Goal: Information Seeking & Learning: Learn about a topic

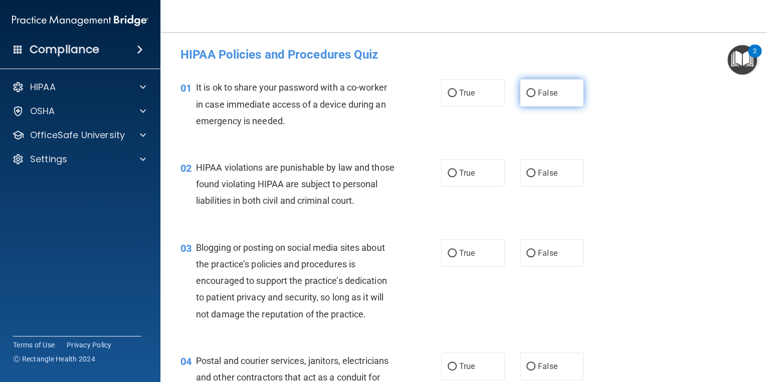
click at [538, 96] on span "False" at bounding box center [548, 93] width 20 height 10
click at [535, 96] on input "False" at bounding box center [530, 94] width 9 height 8
radio input "true"
click at [479, 173] on label "True" at bounding box center [473, 173] width 64 height 28
click at [456, 173] on input "True" at bounding box center [451, 174] width 9 height 8
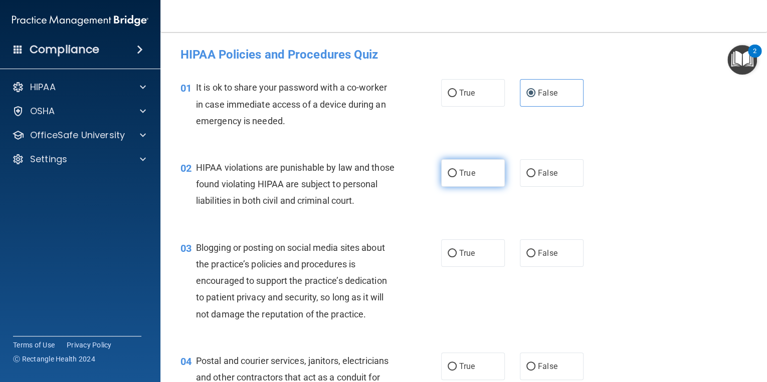
radio input "true"
click at [538, 258] on span "False" at bounding box center [548, 254] width 20 height 10
click at [535, 258] on input "False" at bounding box center [530, 254] width 9 height 8
radio input "true"
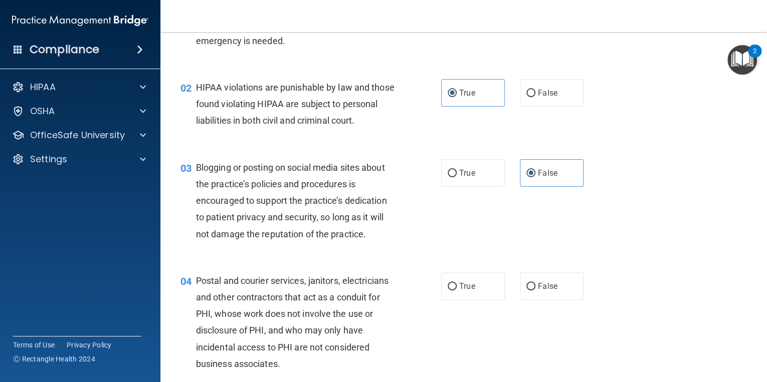
scroll to position [120, 0]
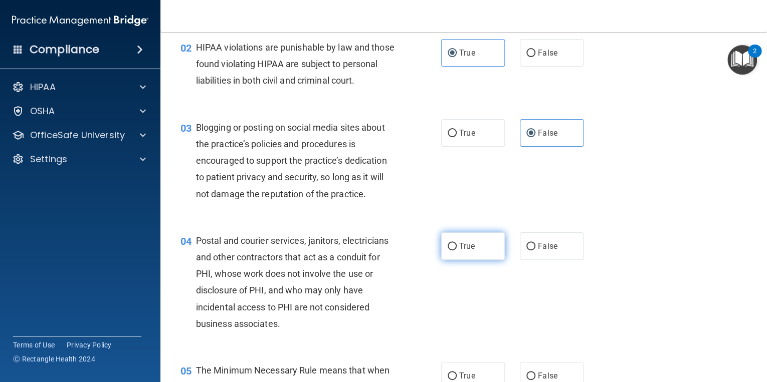
click at [468, 251] on span "True" at bounding box center [467, 247] width 16 height 10
click at [456, 251] on input "True" at bounding box center [451, 247] width 9 height 8
radio input "true"
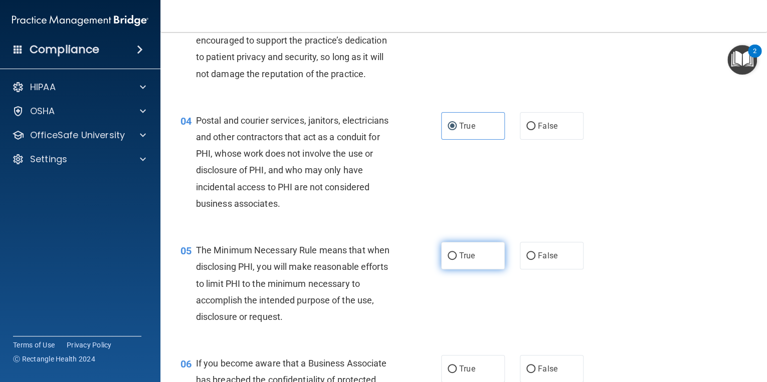
scroll to position [281, 0]
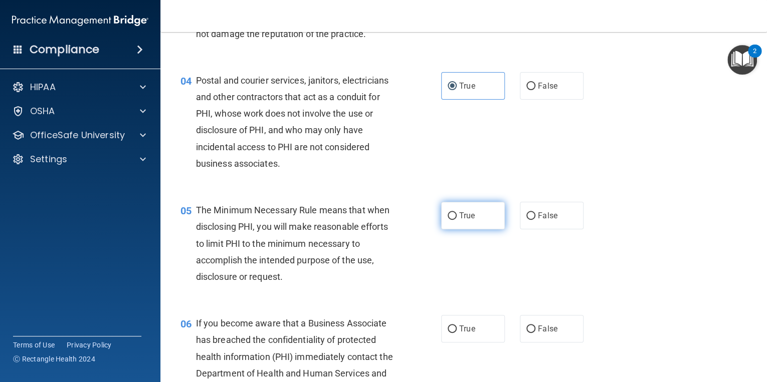
click at [465, 220] on span "True" at bounding box center [467, 216] width 16 height 10
click at [456, 220] on input "True" at bounding box center [451, 216] width 9 height 8
radio input "true"
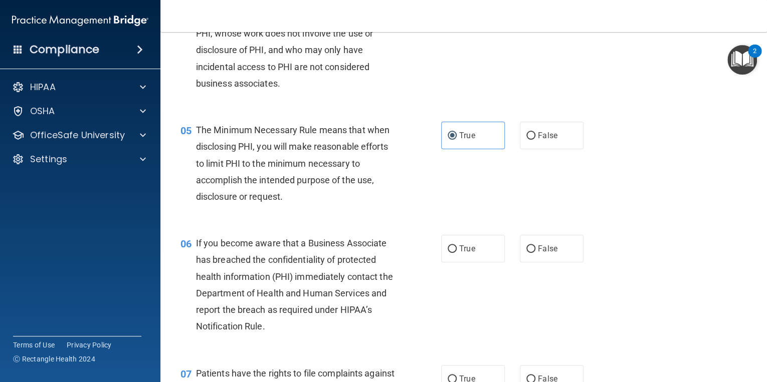
scroll to position [401, 0]
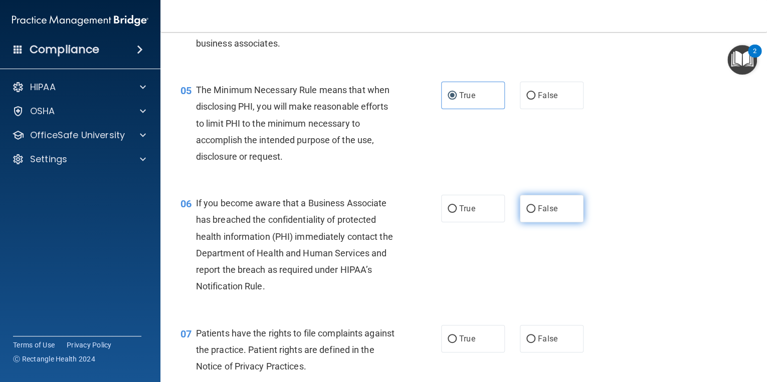
click at [543, 213] on span "False" at bounding box center [548, 209] width 20 height 10
click at [535, 213] on input "False" at bounding box center [530, 209] width 9 height 8
radio input "true"
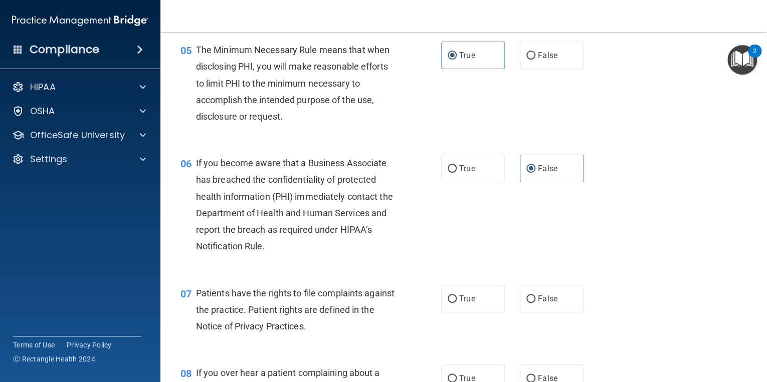
scroll to position [481, 0]
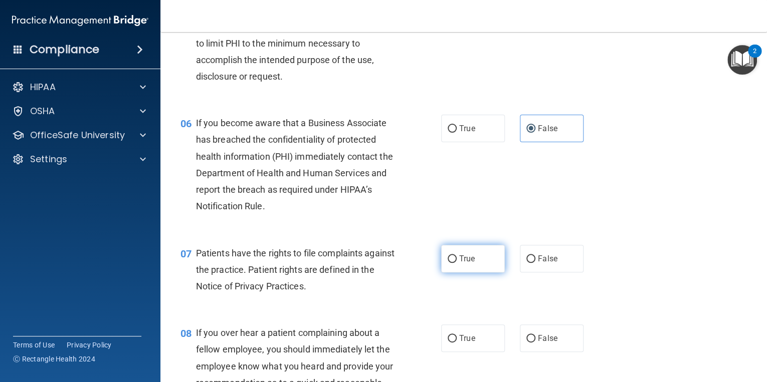
click at [469, 264] on span "True" at bounding box center [467, 259] width 16 height 10
click at [456, 263] on input "True" at bounding box center [451, 260] width 9 height 8
radio input "true"
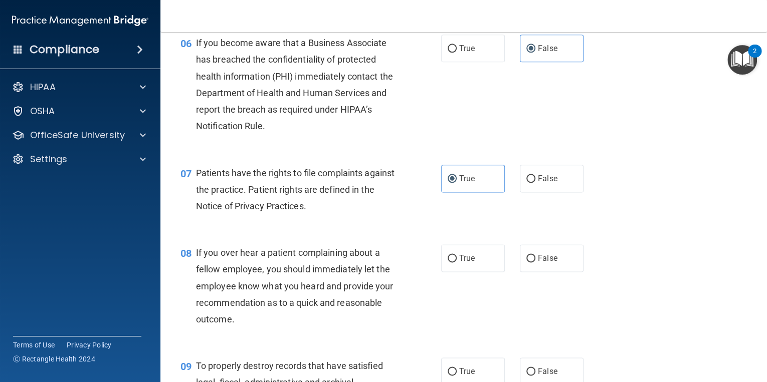
scroll to position [641, 0]
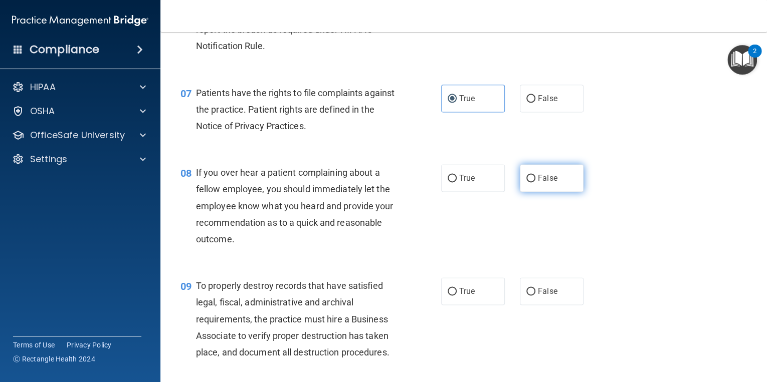
click at [541, 183] on span "False" at bounding box center [548, 178] width 20 height 10
click at [535, 182] on input "False" at bounding box center [530, 179] width 9 height 8
radio input "true"
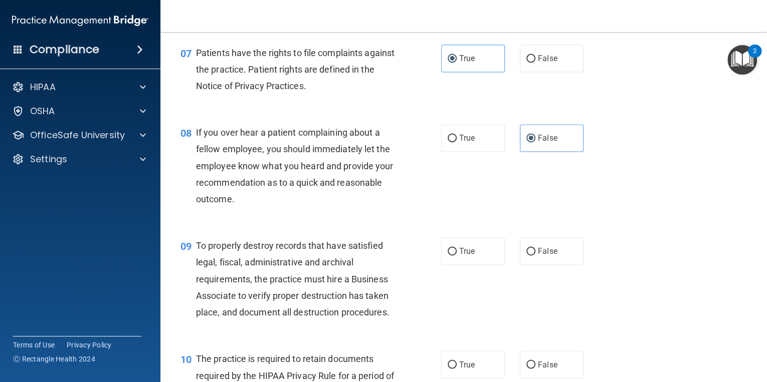
scroll to position [721, 0]
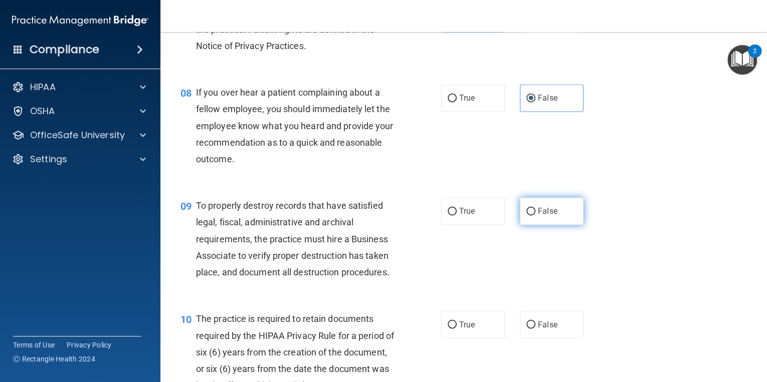
click at [538, 216] on span "False" at bounding box center [548, 211] width 20 height 10
click at [535, 215] on input "False" at bounding box center [530, 212] width 9 height 8
radio input "true"
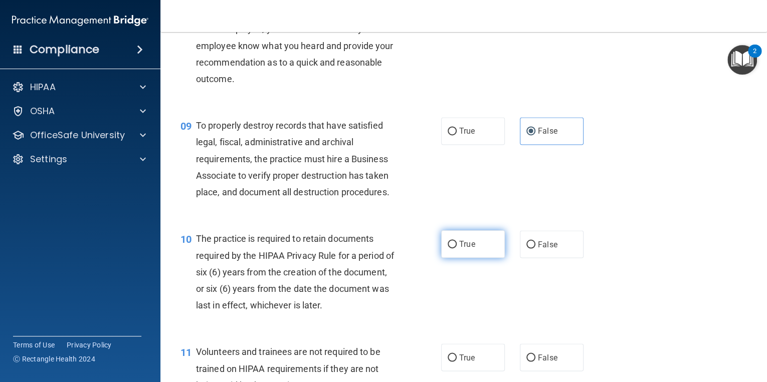
click at [472, 258] on label "True" at bounding box center [473, 244] width 64 height 28
click at [456, 249] on input "True" at bounding box center [451, 245] width 9 height 8
radio input "true"
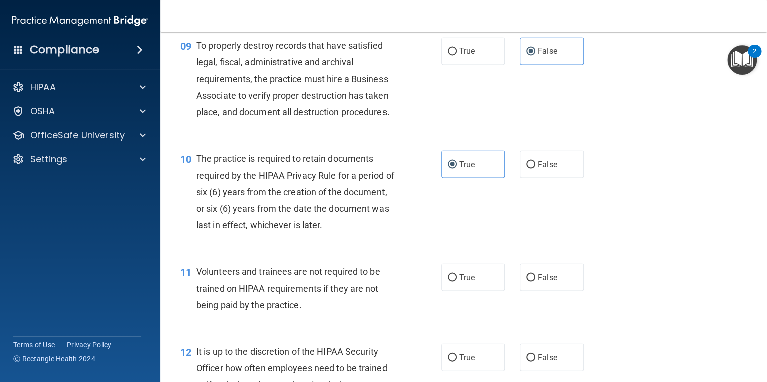
scroll to position [922, 0]
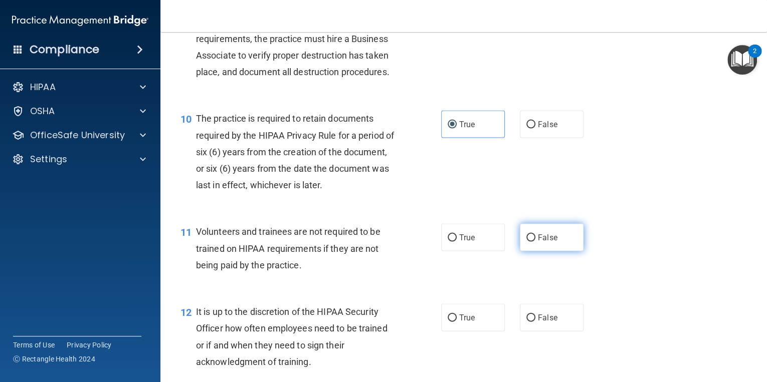
click at [533, 251] on label "False" at bounding box center [552, 237] width 64 height 28
click at [533, 242] on input "False" at bounding box center [530, 238] width 9 height 8
radio input "true"
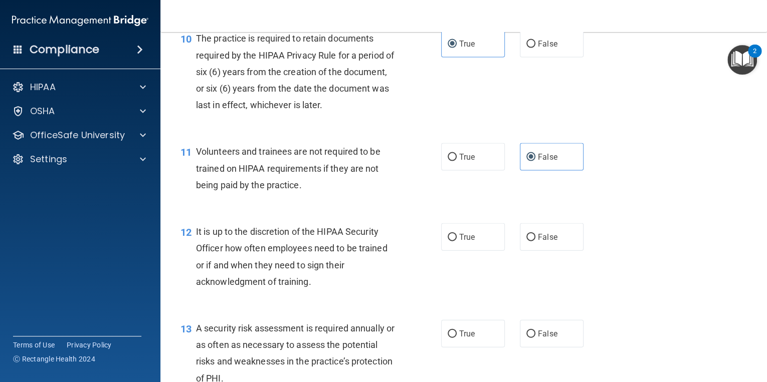
scroll to position [1042, 0]
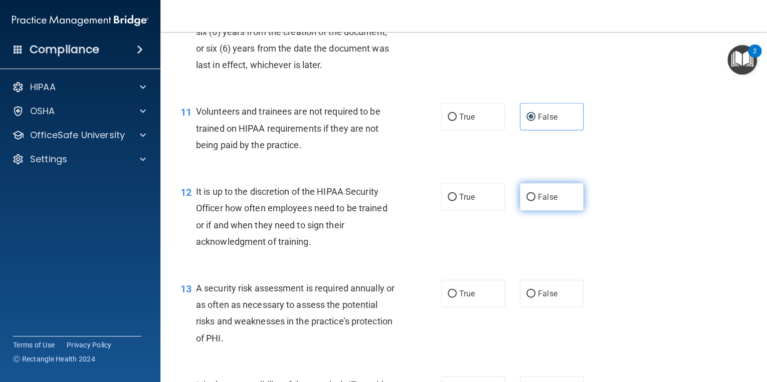
click at [538, 202] on span "False" at bounding box center [548, 197] width 20 height 10
click at [534, 201] on input "False" at bounding box center [530, 198] width 9 height 8
radio input "true"
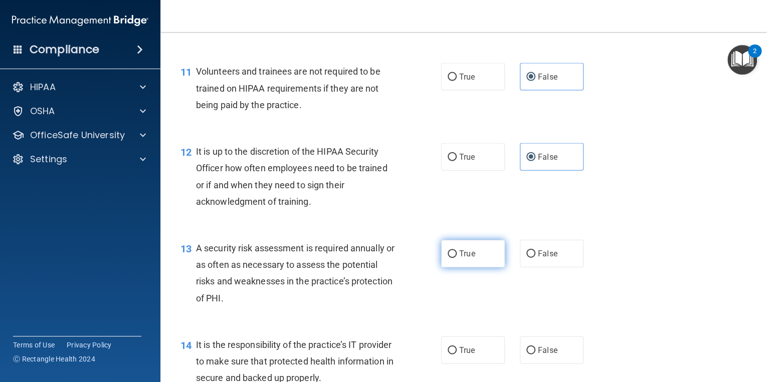
click at [469, 259] on span "True" at bounding box center [467, 254] width 16 height 10
click at [456, 258] on input "True" at bounding box center [451, 255] width 9 height 8
radio input "true"
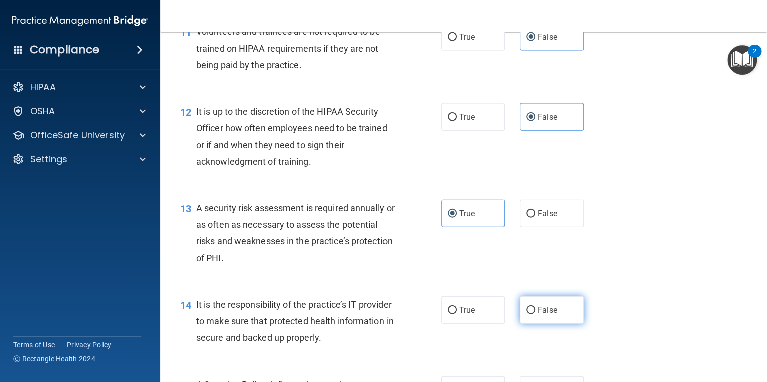
click at [531, 315] on input "False" at bounding box center [530, 311] width 9 height 8
radio input "true"
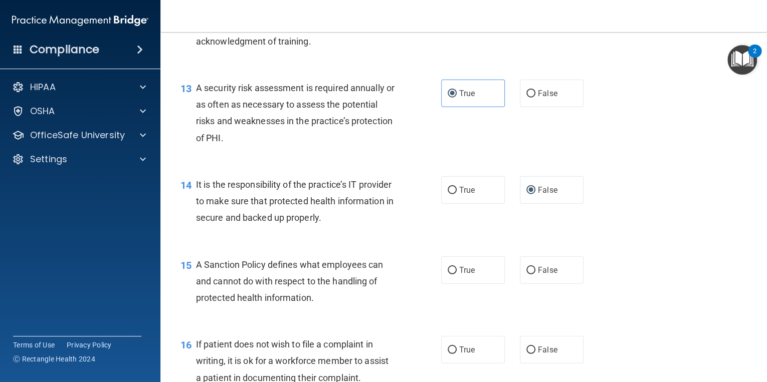
scroll to position [1283, 0]
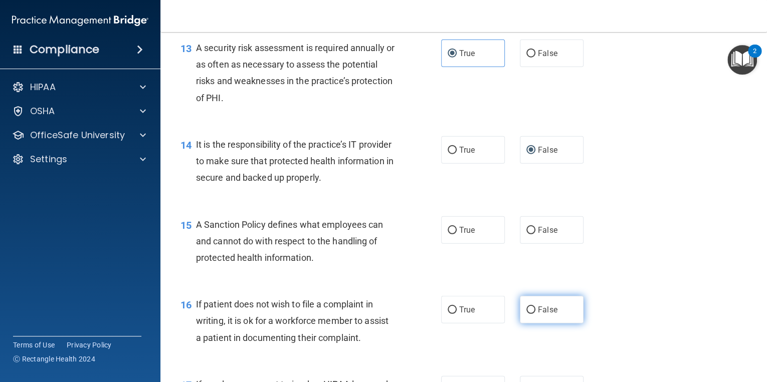
click at [539, 315] on span "False" at bounding box center [548, 310] width 20 height 10
click at [535, 314] on input "False" at bounding box center [530, 311] width 9 height 8
radio input "true"
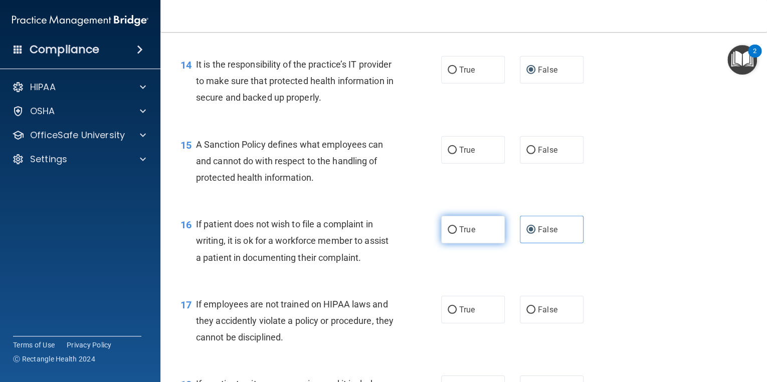
click at [475, 244] on label "True" at bounding box center [473, 230] width 64 height 28
click at [456, 234] on input "True" at bounding box center [451, 230] width 9 height 8
radio input "true"
radio input "false"
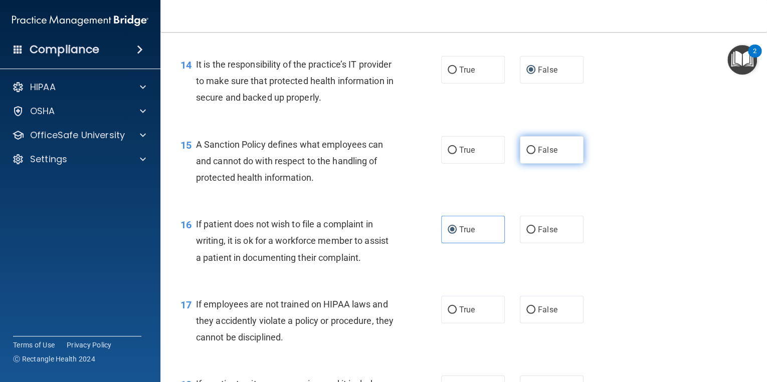
click at [538, 155] on span "False" at bounding box center [548, 150] width 20 height 10
click at [535, 154] on input "False" at bounding box center [530, 151] width 9 height 8
radio input "true"
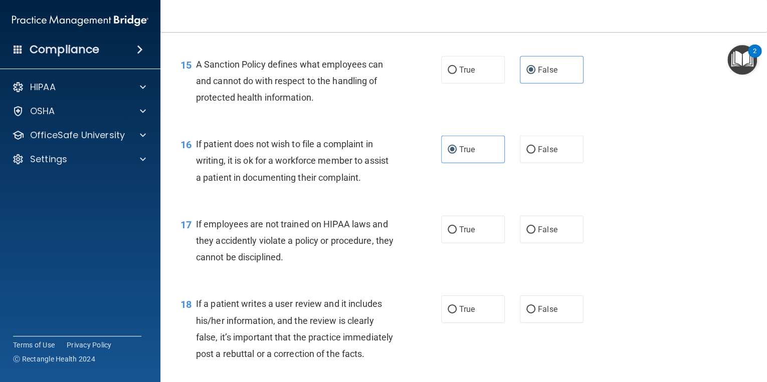
scroll to position [1483, 0]
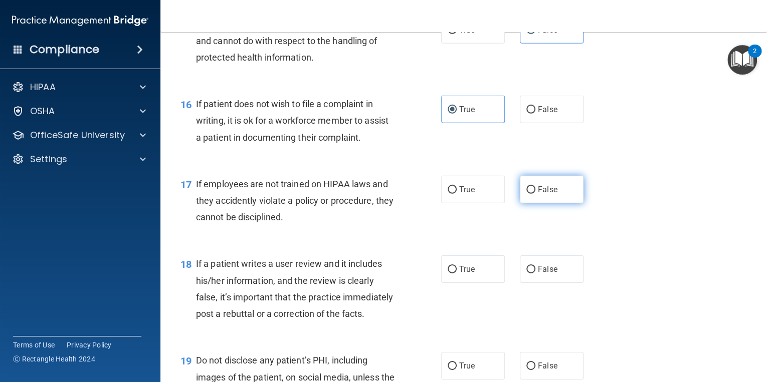
click at [527, 194] on input "False" at bounding box center [530, 190] width 9 height 8
radio input "true"
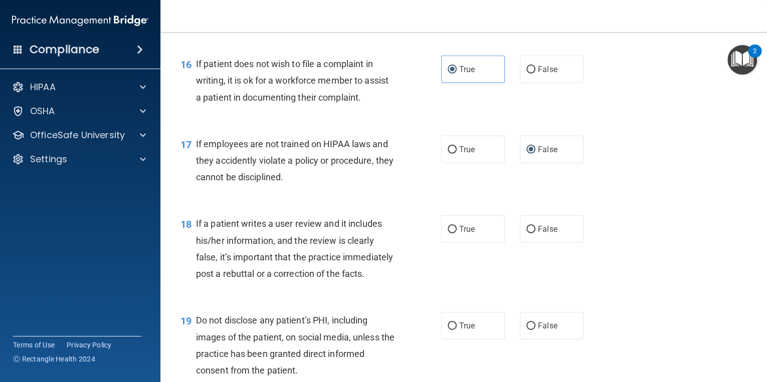
scroll to position [1563, 0]
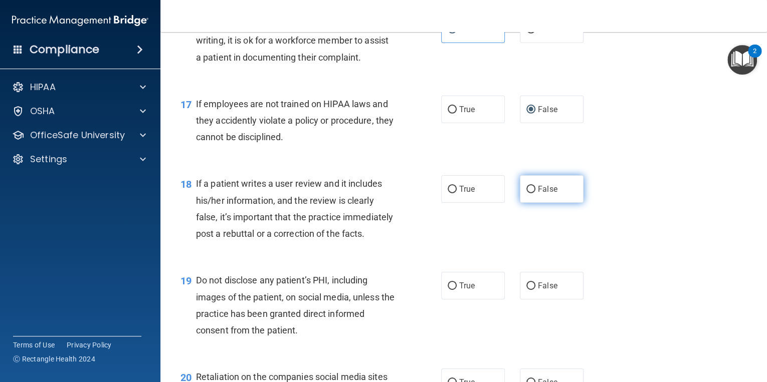
click at [531, 203] on label "False" at bounding box center [552, 189] width 64 height 28
click at [531, 193] on input "False" at bounding box center [530, 190] width 9 height 8
radio input "true"
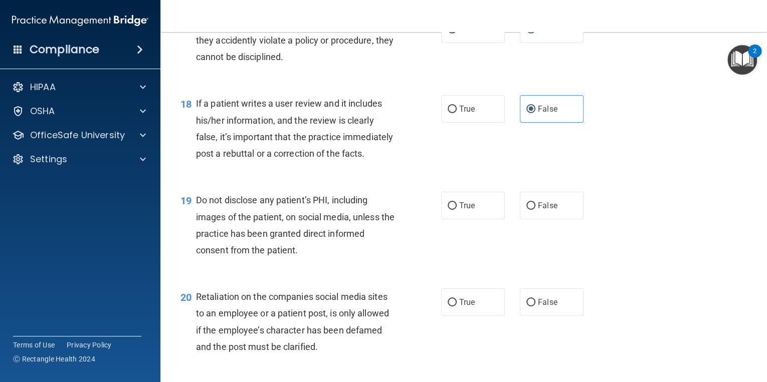
scroll to position [1683, 0]
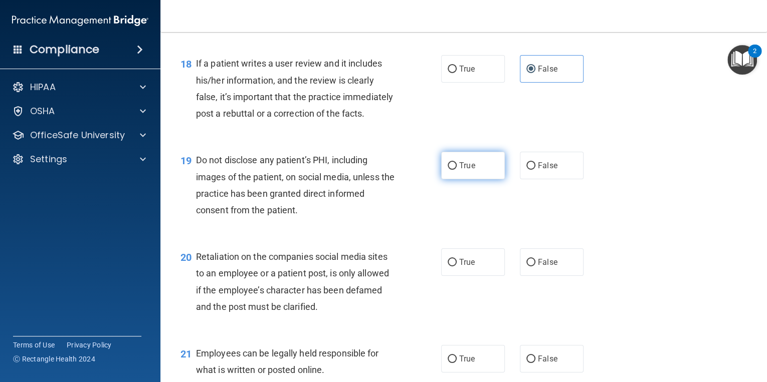
click at [460, 170] on span "True" at bounding box center [467, 166] width 16 height 10
click at [456, 170] on input "True" at bounding box center [451, 166] width 9 height 8
radio input "true"
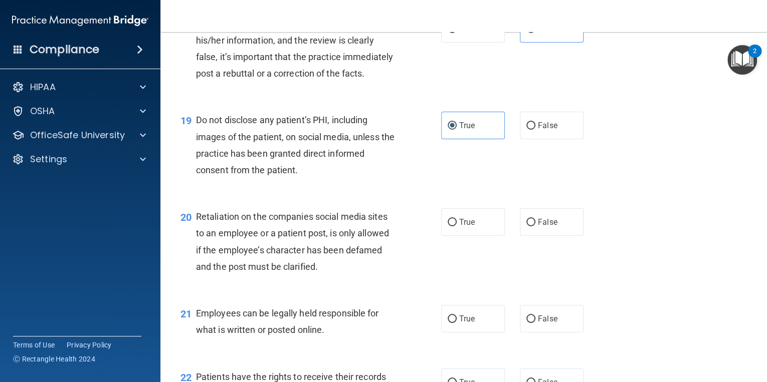
scroll to position [1764, 0]
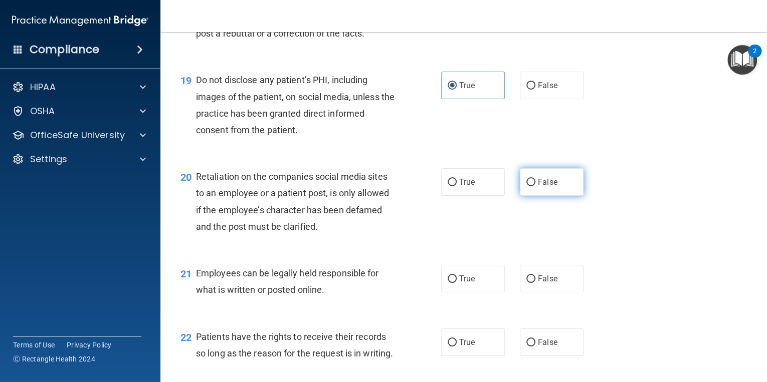
click at [538, 187] on span "False" at bounding box center [548, 182] width 20 height 10
click at [535, 186] on input "False" at bounding box center [530, 183] width 9 height 8
radio input "true"
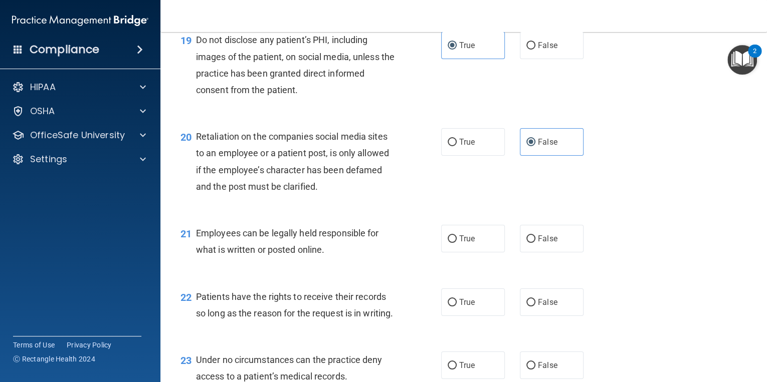
scroll to position [1844, 0]
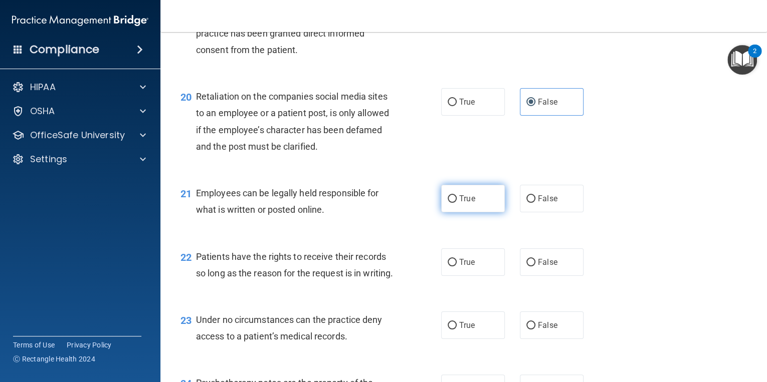
click at [467, 203] on span "True" at bounding box center [467, 199] width 16 height 10
click at [456, 203] on input "True" at bounding box center [451, 199] width 9 height 8
radio input "true"
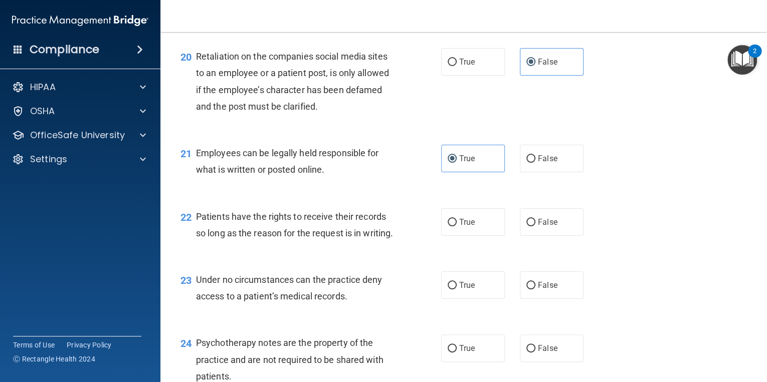
scroll to position [1924, 0]
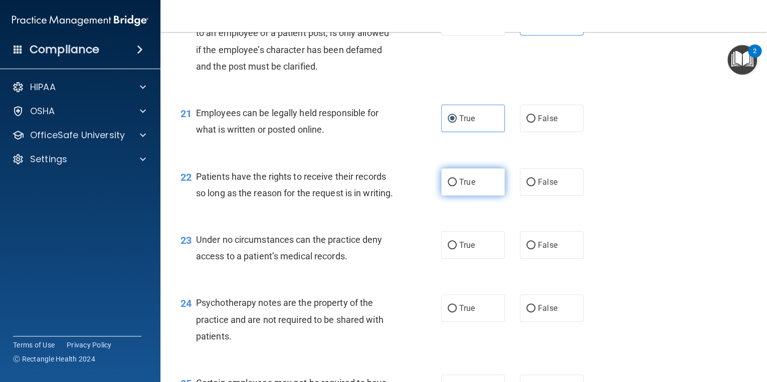
click at [460, 187] on span "True" at bounding box center [467, 182] width 16 height 10
click at [456, 186] on input "True" at bounding box center [451, 183] width 9 height 8
radio input "true"
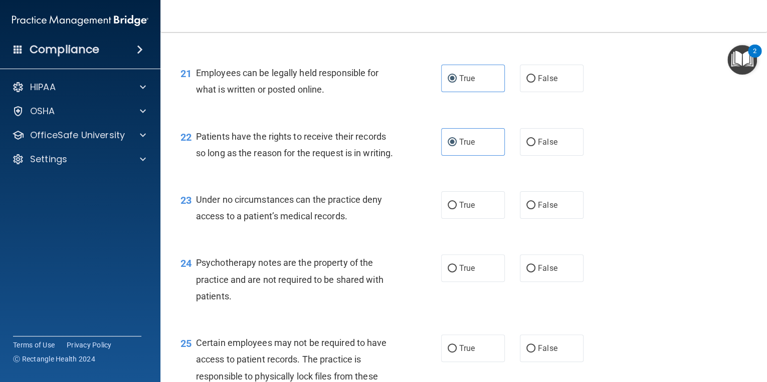
scroll to position [2004, 0]
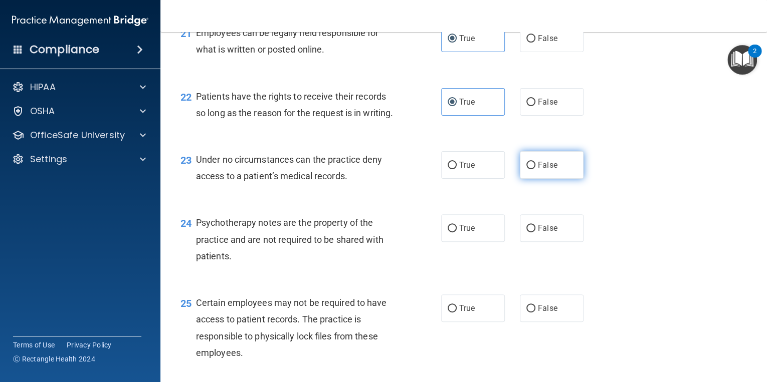
click at [526, 169] on input "False" at bounding box center [530, 166] width 9 height 8
radio input "true"
click at [462, 233] on span "True" at bounding box center [467, 228] width 16 height 10
click at [456, 232] on input "True" at bounding box center [451, 229] width 9 height 8
radio input "true"
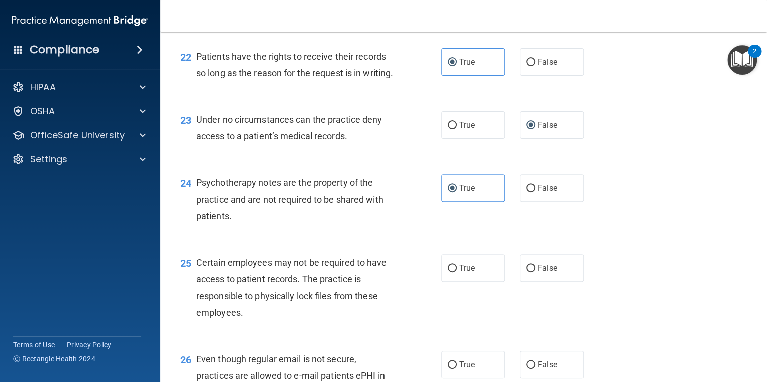
scroll to position [2084, 0]
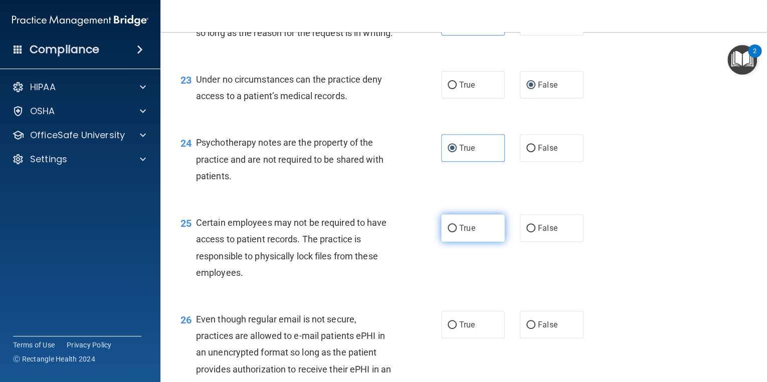
click at [466, 233] on span "True" at bounding box center [467, 228] width 16 height 10
click at [456, 232] on input "True" at bounding box center [451, 229] width 9 height 8
radio input "true"
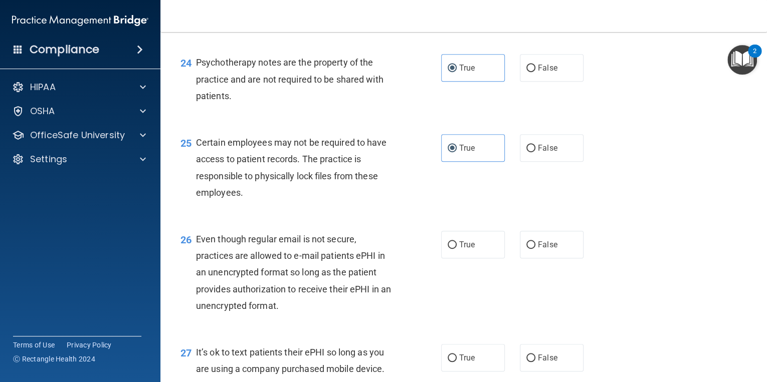
scroll to position [2205, 0]
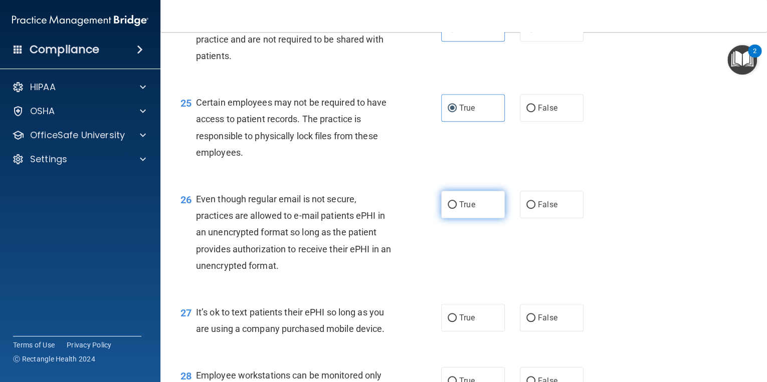
click at [463, 209] on span "True" at bounding box center [467, 205] width 16 height 10
click at [456, 209] on input "True" at bounding box center [451, 205] width 9 height 8
radio input "true"
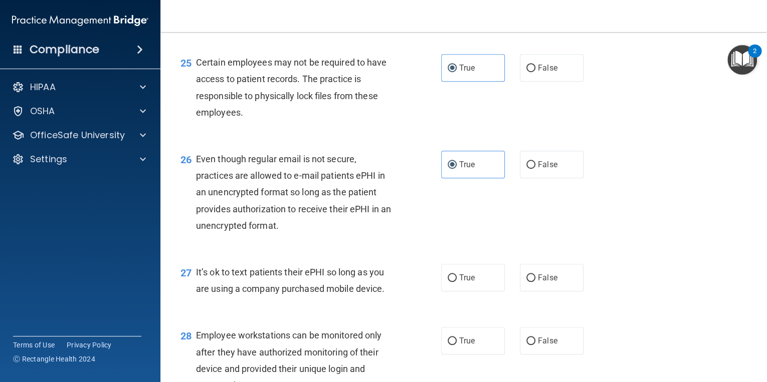
scroll to position [2285, 0]
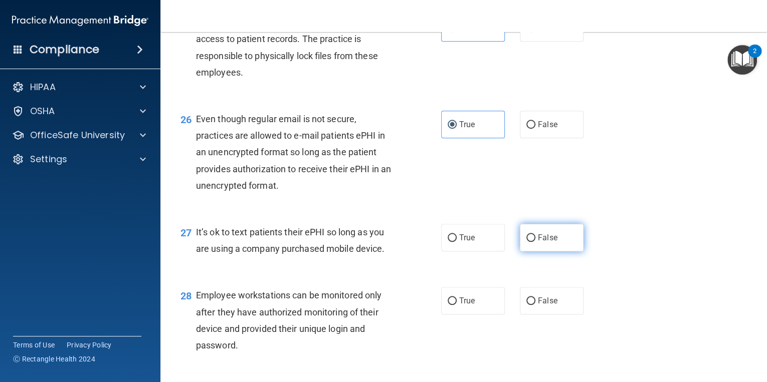
click at [529, 242] on input "False" at bounding box center [530, 238] width 9 height 8
radio input "true"
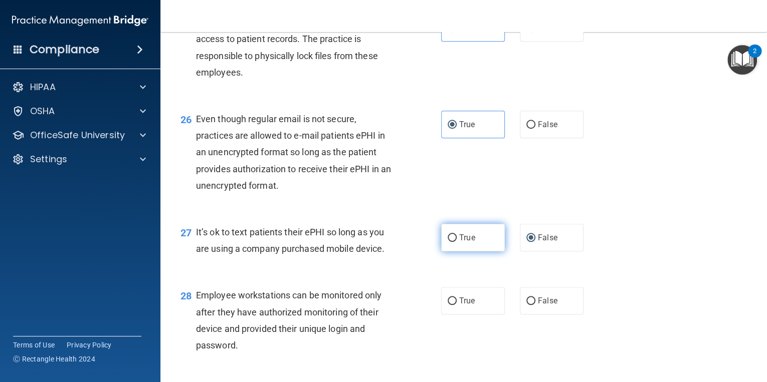
scroll to position [2365, 0]
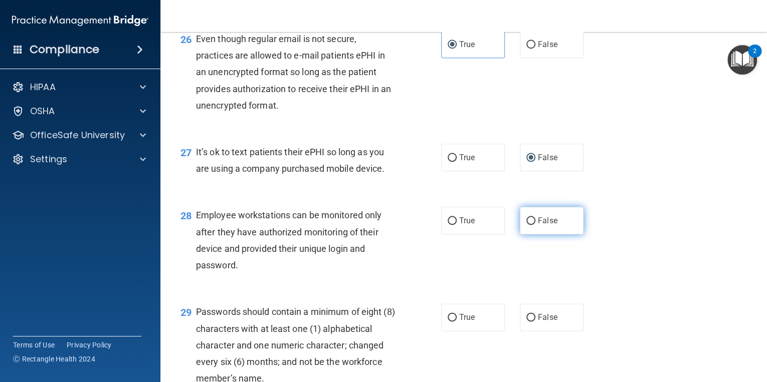
click at [529, 225] on input "False" at bounding box center [530, 221] width 9 height 8
radio input "true"
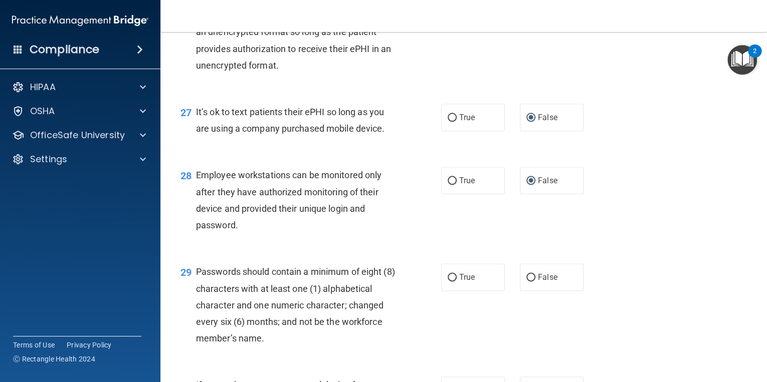
scroll to position [2445, 0]
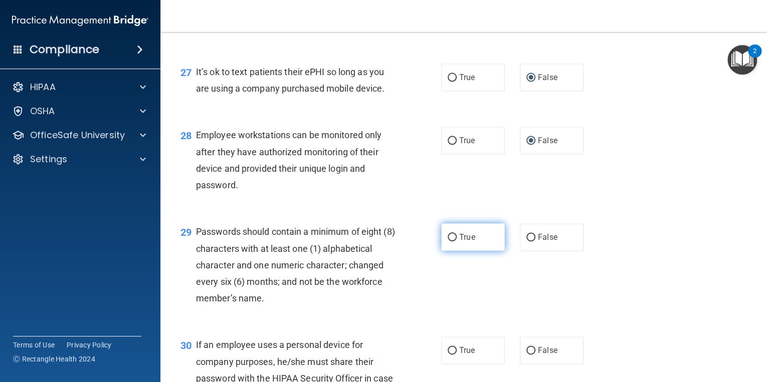
click at [468, 242] on span "True" at bounding box center [467, 237] width 16 height 10
click at [456, 242] on input "True" at bounding box center [451, 238] width 9 height 8
radio input "true"
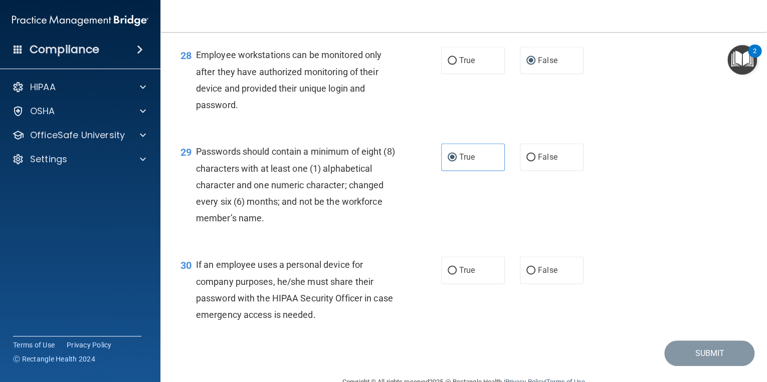
scroll to position [2565, 0]
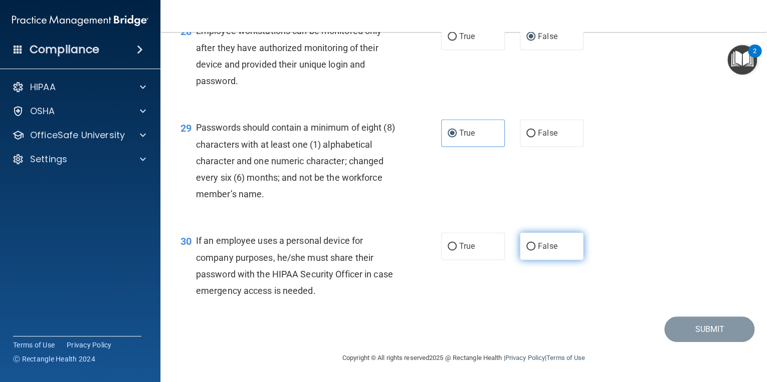
click at [526, 251] on input "False" at bounding box center [530, 247] width 9 height 8
radio input "true"
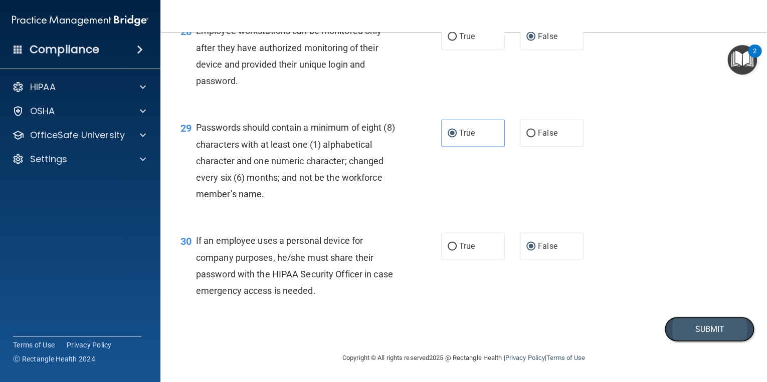
click at [690, 342] on button "Submit" at bounding box center [709, 330] width 90 height 26
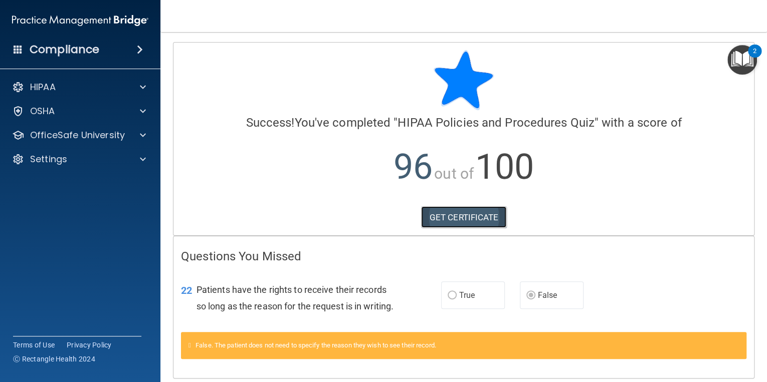
click at [456, 216] on link "GET CERTIFICATE" at bounding box center [464, 217] width 86 height 22
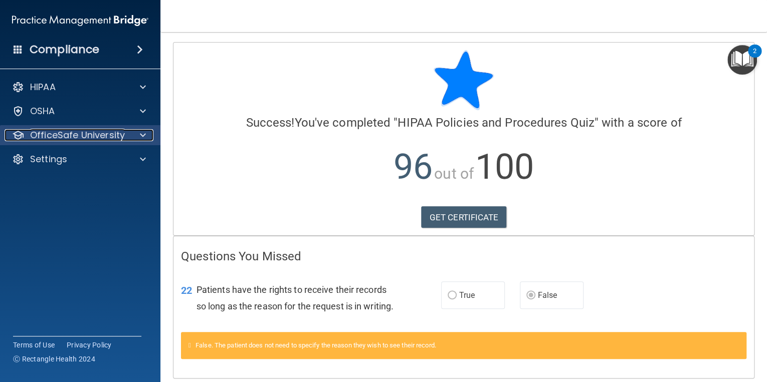
click at [135, 134] on div at bounding box center [141, 135] width 25 height 12
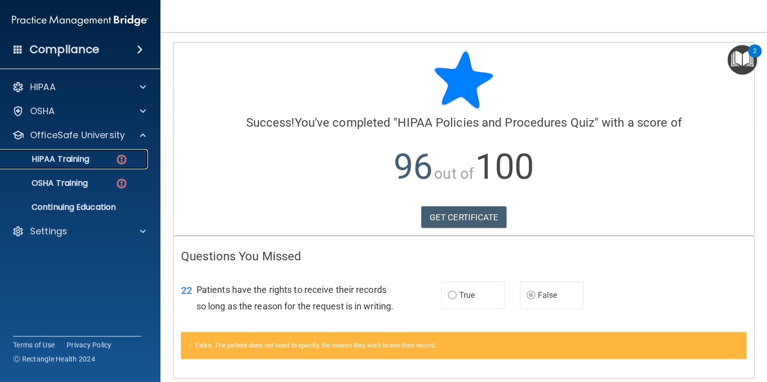
click at [122, 158] on img at bounding box center [121, 159] width 13 height 13
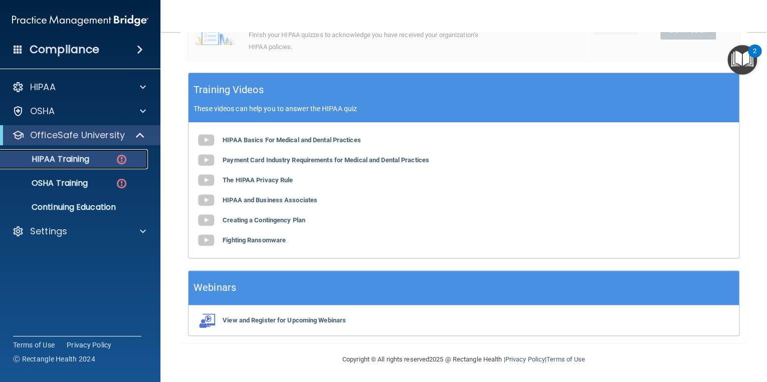
scroll to position [155, 0]
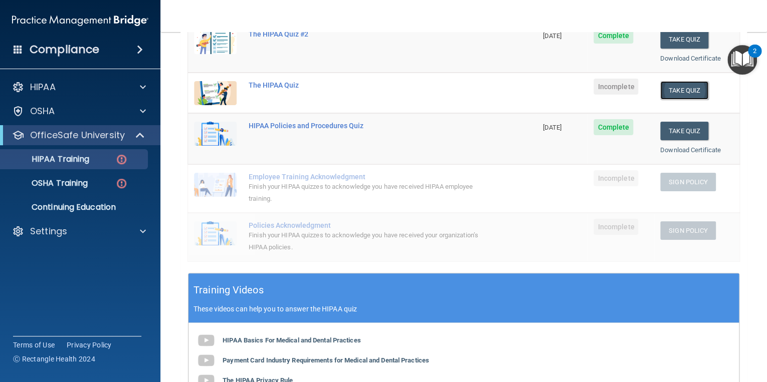
click at [677, 89] on button "Take Quiz" at bounding box center [684, 90] width 48 height 19
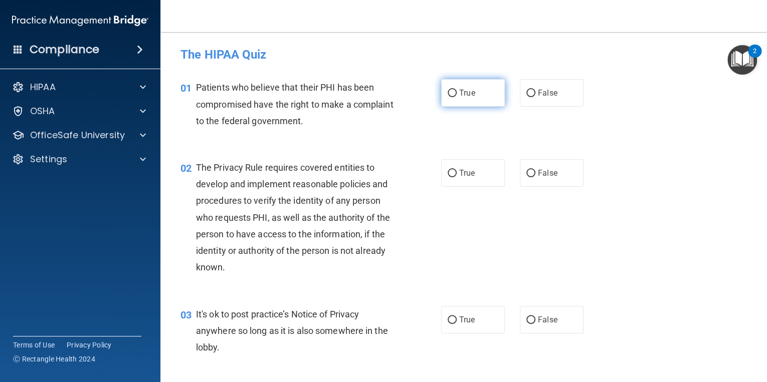
click at [466, 90] on span "True" at bounding box center [467, 93] width 16 height 10
click at [456, 90] on input "True" at bounding box center [451, 94] width 9 height 8
radio input "true"
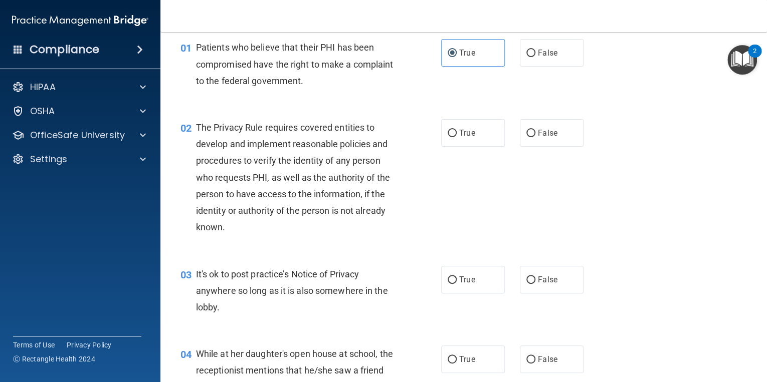
scroll to position [80, 0]
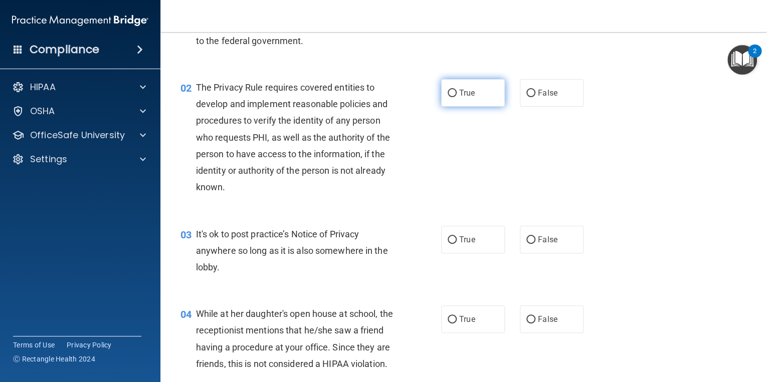
click at [460, 90] on span "True" at bounding box center [467, 93] width 16 height 10
click at [456, 90] on input "True" at bounding box center [451, 94] width 9 height 8
radio input "true"
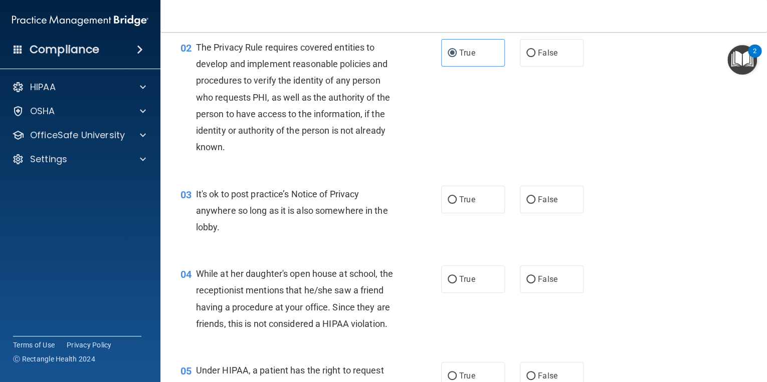
scroll to position [160, 0]
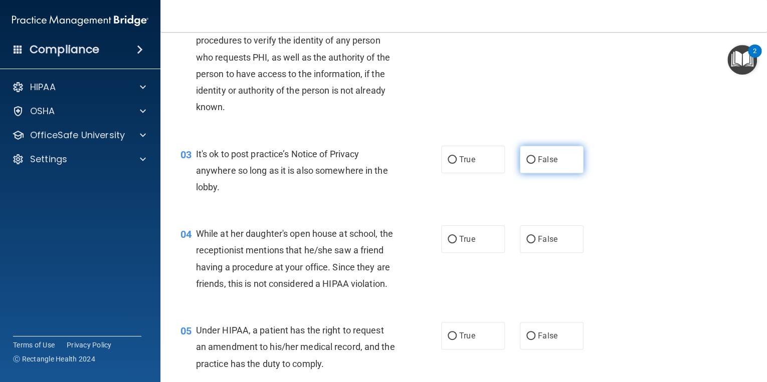
click at [538, 159] on span "False" at bounding box center [548, 160] width 20 height 10
click at [535, 159] on input "False" at bounding box center [530, 160] width 9 height 8
radio input "true"
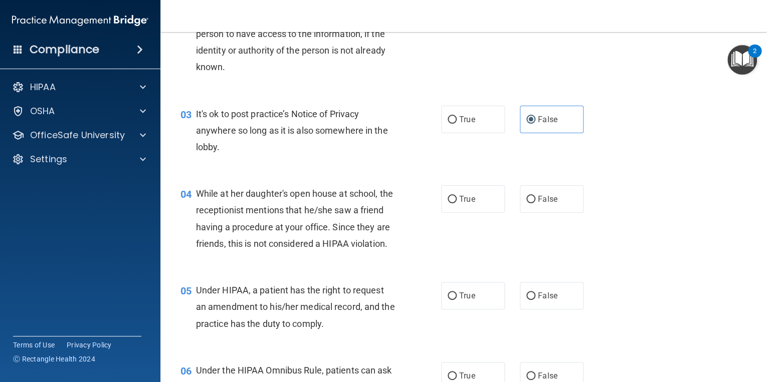
scroll to position [240, 0]
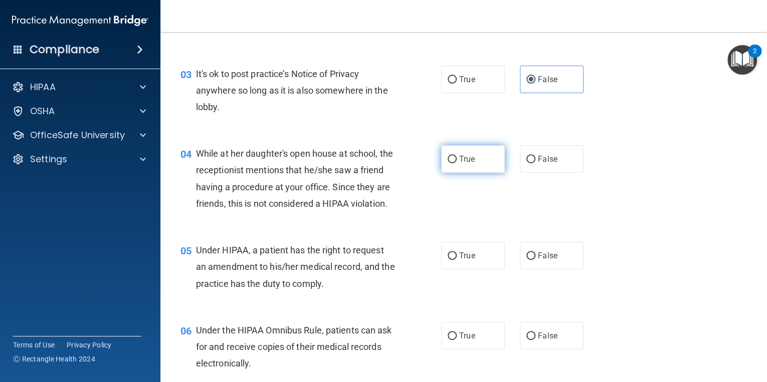
click at [461, 157] on span "True" at bounding box center [467, 159] width 16 height 10
click at [456, 157] on input "True" at bounding box center [451, 160] width 9 height 8
radio input "true"
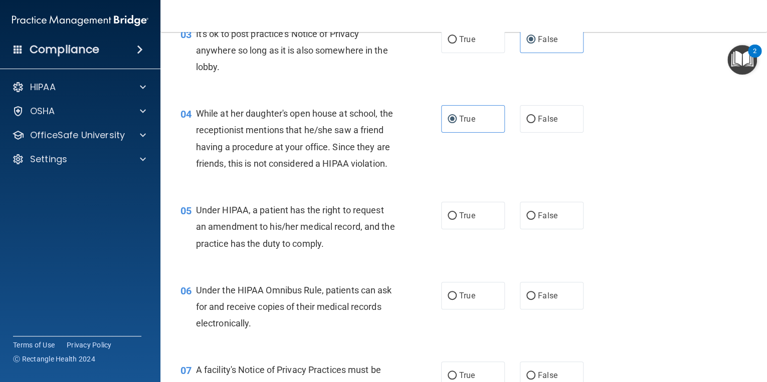
scroll to position [321, 0]
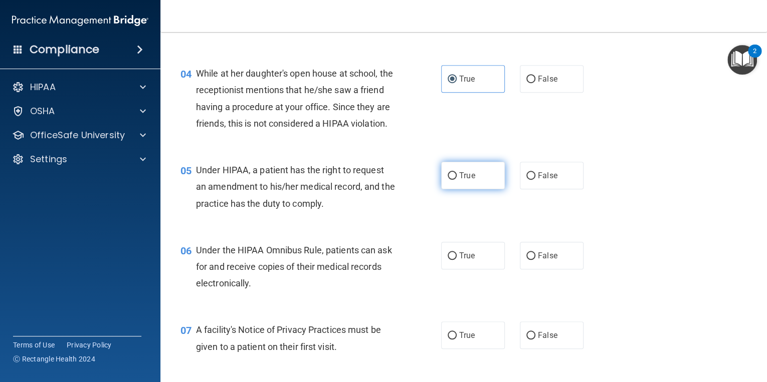
click at [463, 180] on span "True" at bounding box center [467, 176] width 16 height 10
click at [456, 180] on input "True" at bounding box center [451, 176] width 9 height 8
radio input "true"
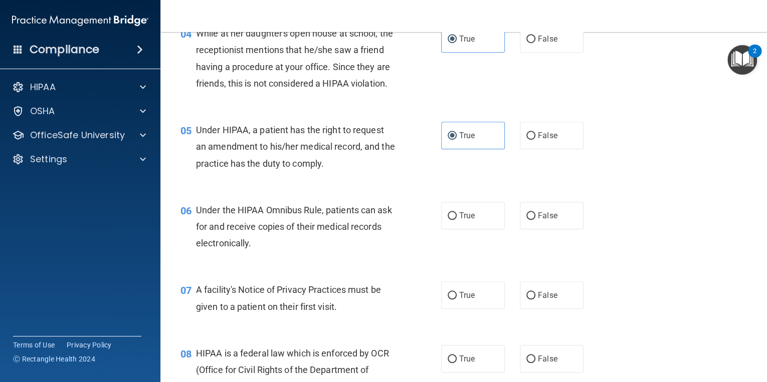
scroll to position [401, 0]
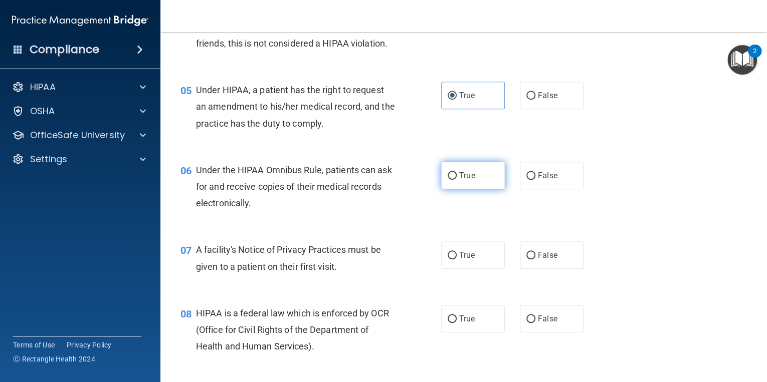
click at [463, 180] on span "True" at bounding box center [467, 176] width 16 height 10
click at [456, 180] on input "True" at bounding box center [451, 176] width 9 height 8
radio input "true"
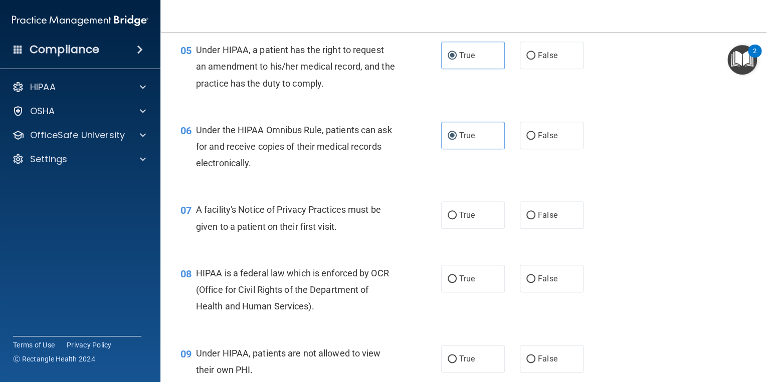
scroll to position [481, 0]
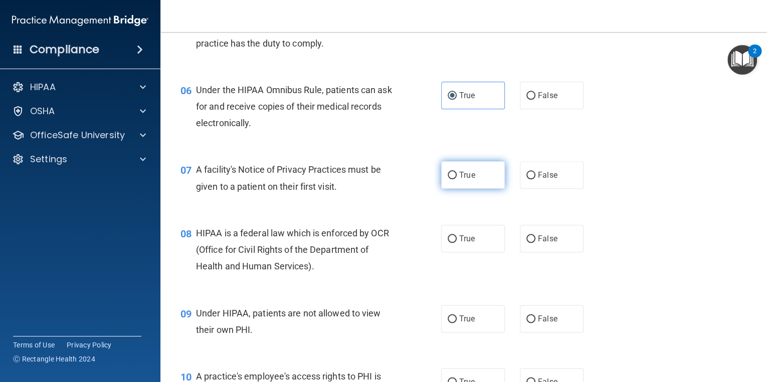
click at [465, 180] on span "True" at bounding box center [467, 175] width 16 height 10
click at [456, 179] on input "True" at bounding box center [451, 176] width 9 height 8
radio input "true"
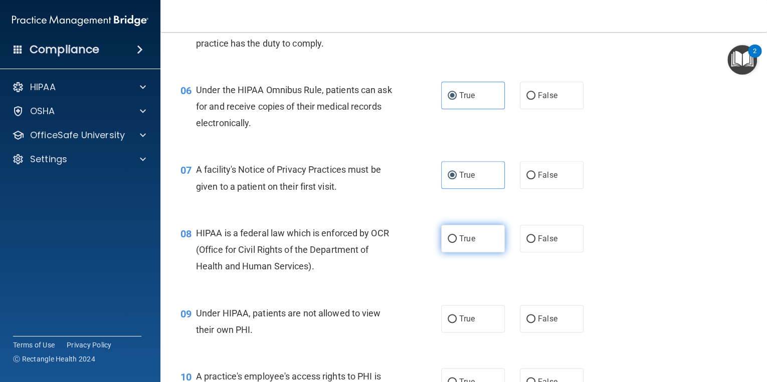
click at [464, 244] on span "True" at bounding box center [467, 239] width 16 height 10
click at [456, 243] on input "True" at bounding box center [451, 239] width 9 height 8
radio input "true"
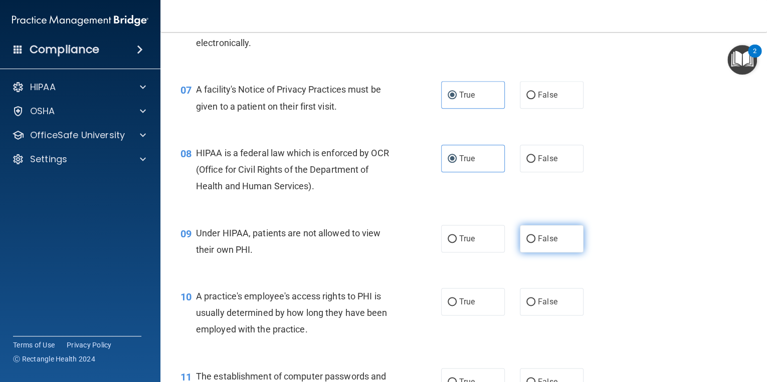
click at [531, 243] on input "False" at bounding box center [530, 239] width 9 height 8
radio input "true"
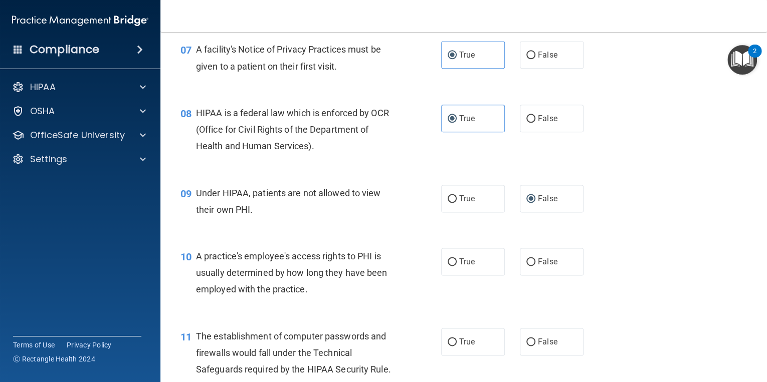
scroll to position [641, 0]
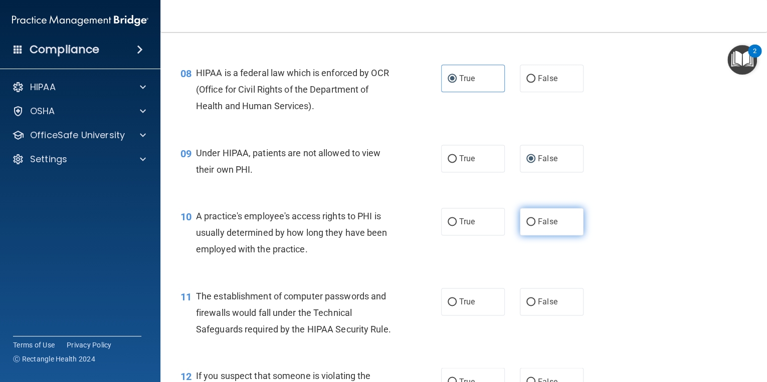
click at [529, 226] on input "False" at bounding box center [530, 222] width 9 height 8
radio input "true"
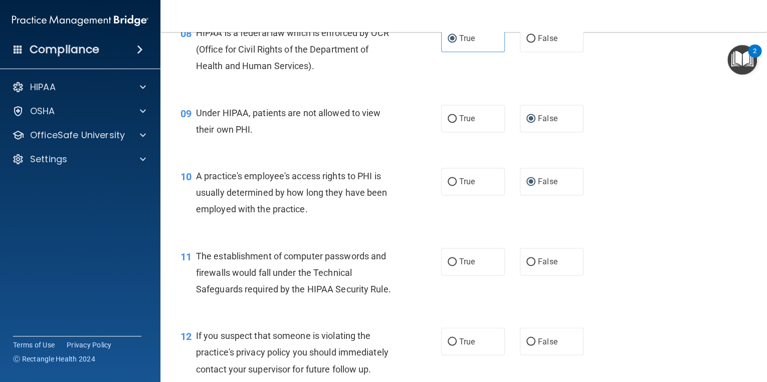
scroll to position [721, 0]
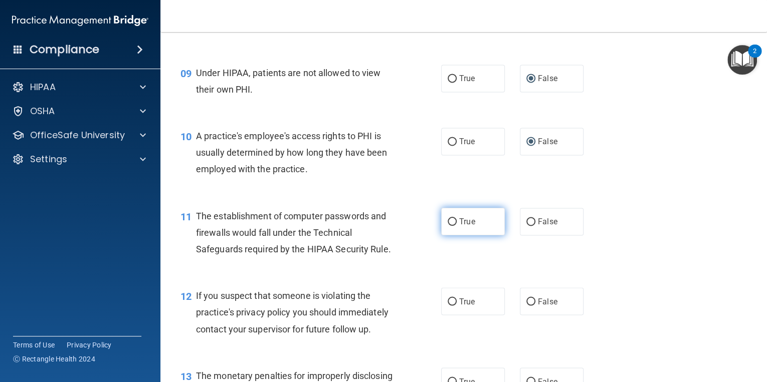
click at [470, 226] on span "True" at bounding box center [467, 222] width 16 height 10
click at [456, 226] on input "True" at bounding box center [451, 222] width 9 height 8
radio input "true"
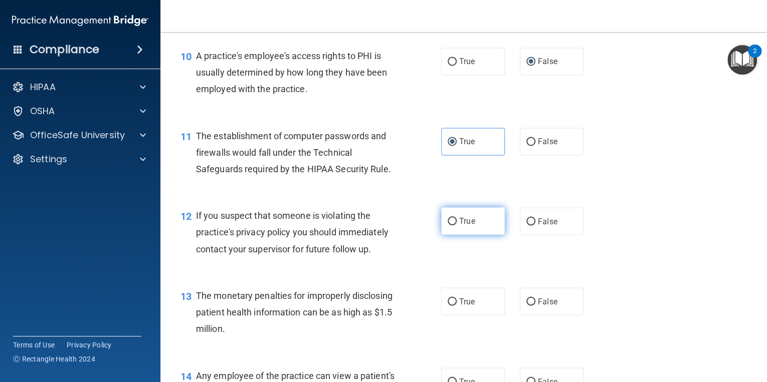
click at [464, 226] on span "True" at bounding box center [467, 221] width 16 height 10
click at [456, 225] on input "True" at bounding box center [451, 222] width 9 height 8
radio input "true"
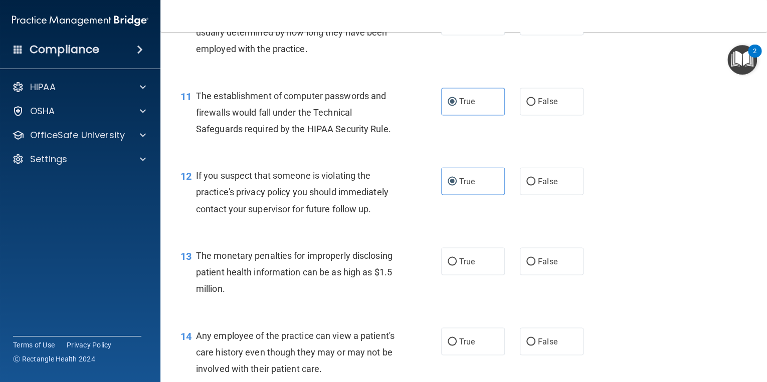
scroll to position [882, 0]
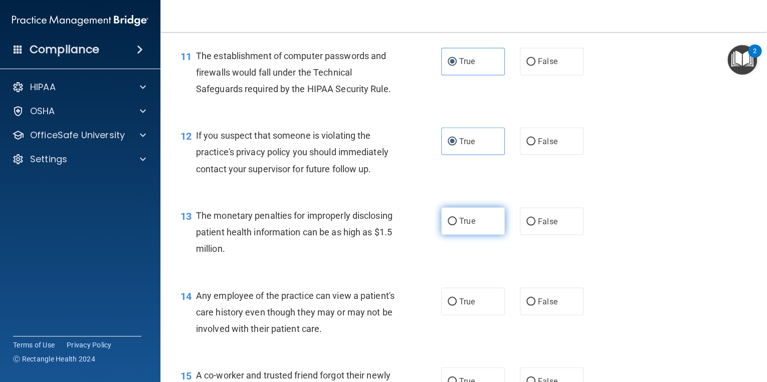
click at [468, 226] on span "True" at bounding box center [467, 221] width 16 height 10
click at [456, 225] on input "True" at bounding box center [451, 222] width 9 height 8
radio input "true"
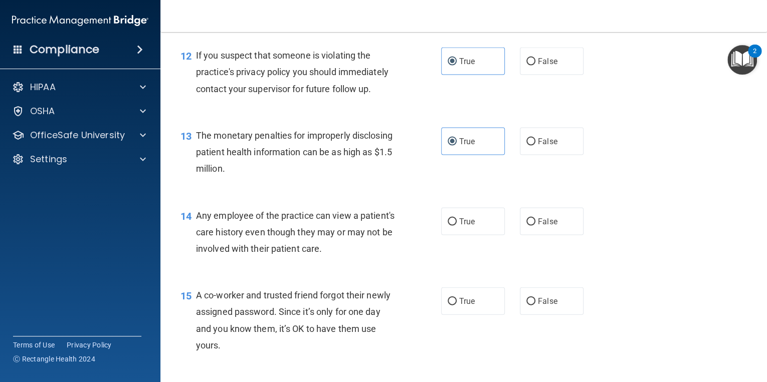
scroll to position [1002, 0]
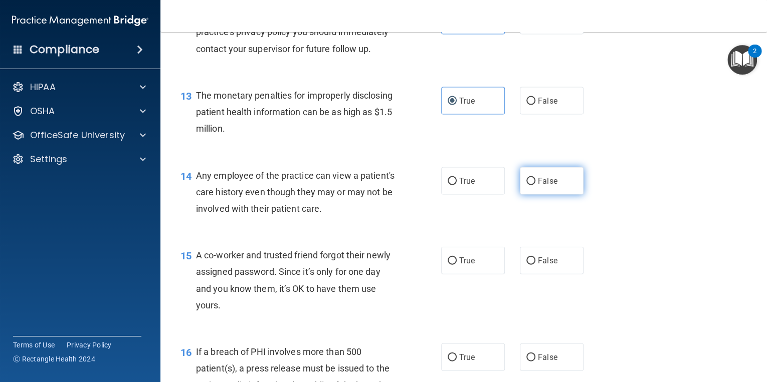
click at [538, 186] on span "False" at bounding box center [548, 181] width 20 height 10
click at [535, 185] on input "False" at bounding box center [530, 182] width 9 height 8
radio input "true"
click at [538, 266] on span "False" at bounding box center [548, 261] width 20 height 10
click at [534, 265] on input "False" at bounding box center [530, 262] width 9 height 8
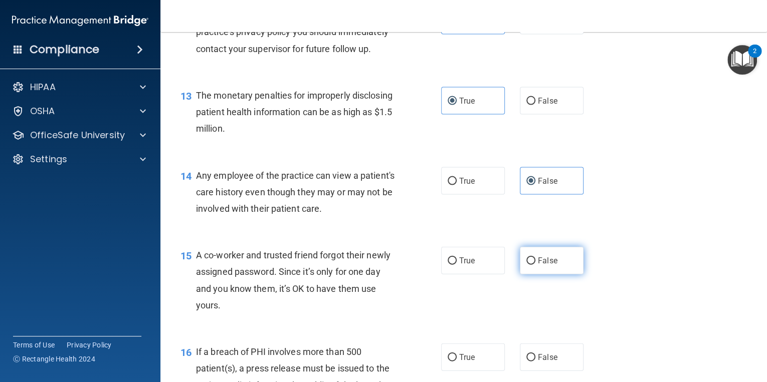
radio input "true"
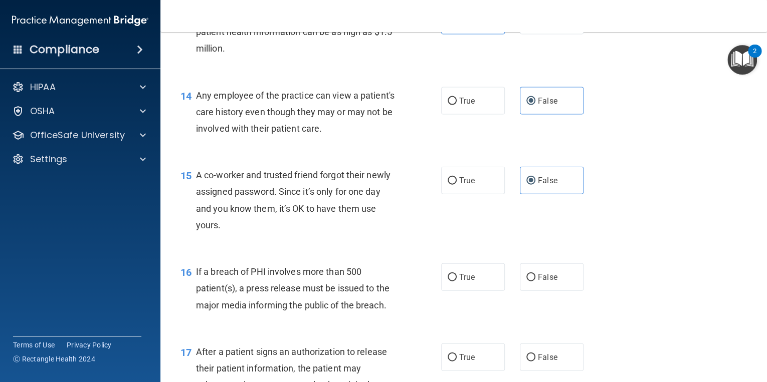
scroll to position [1162, 0]
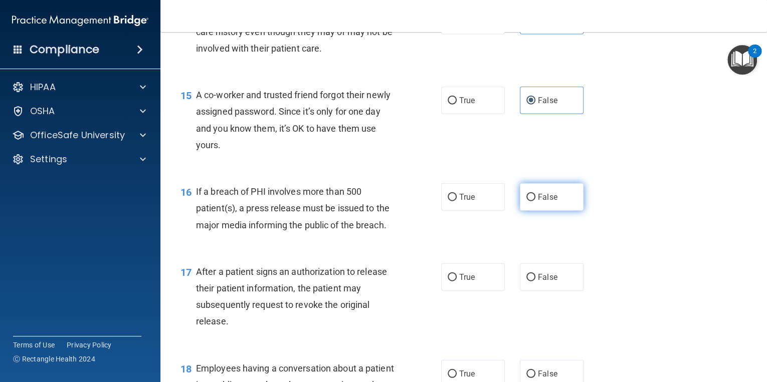
click at [547, 208] on label "False" at bounding box center [552, 197] width 64 height 28
click at [535, 201] on input "False" at bounding box center [530, 198] width 9 height 8
radio input "true"
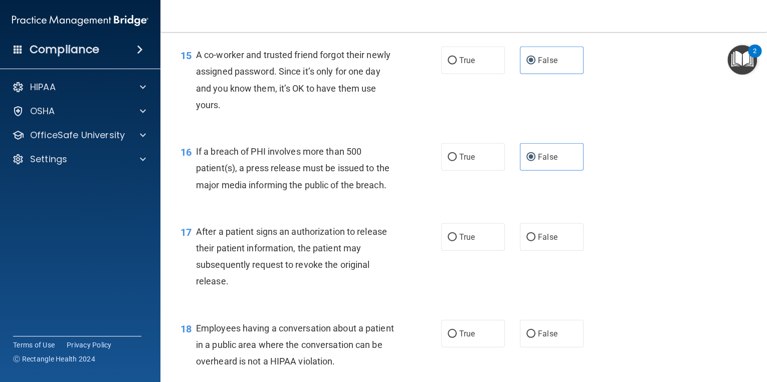
scroll to position [1243, 0]
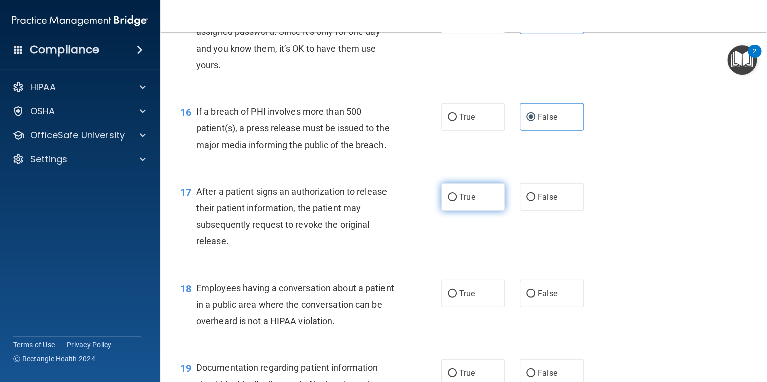
click at [466, 202] on span "True" at bounding box center [467, 197] width 16 height 10
click at [456, 201] on input "True" at bounding box center [451, 198] width 9 height 8
radio input "true"
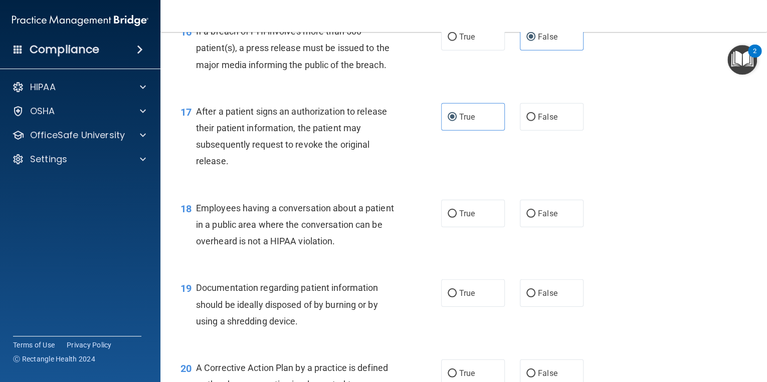
scroll to position [1363, 0]
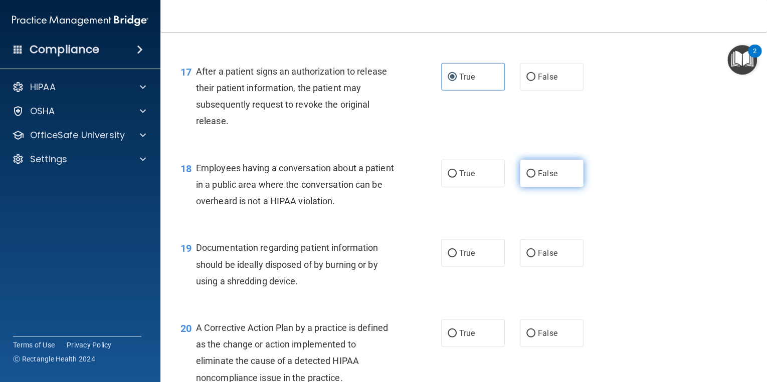
click at [531, 178] on input "False" at bounding box center [530, 174] width 9 height 8
radio input "true"
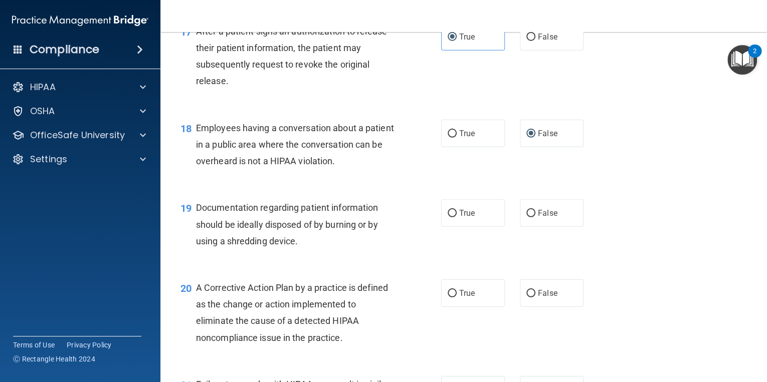
scroll to position [1443, 0]
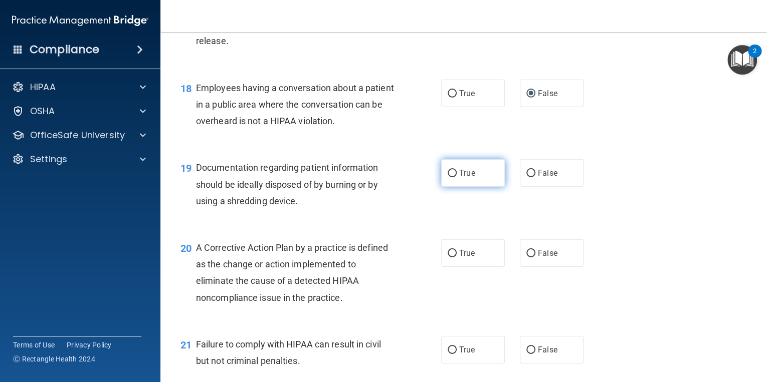
click at [478, 187] on label "True" at bounding box center [473, 173] width 64 height 28
click at [456, 177] on input "True" at bounding box center [451, 174] width 9 height 8
radio input "true"
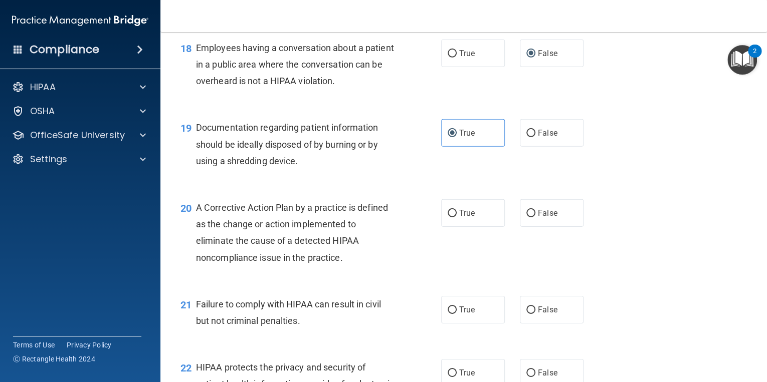
scroll to position [1523, 0]
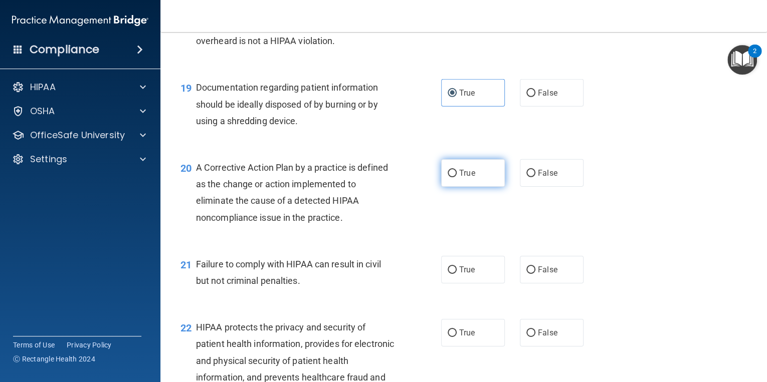
click at [459, 178] on span "True" at bounding box center [467, 173] width 16 height 10
click at [456, 177] on input "True" at bounding box center [451, 174] width 9 height 8
radio input "true"
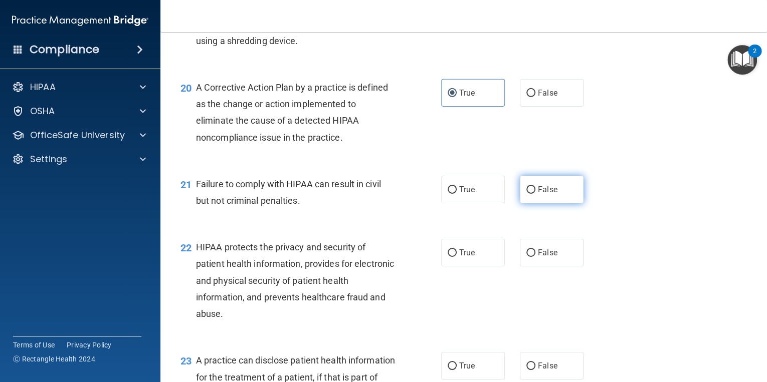
click at [528, 194] on input "False" at bounding box center [530, 190] width 9 height 8
radio input "true"
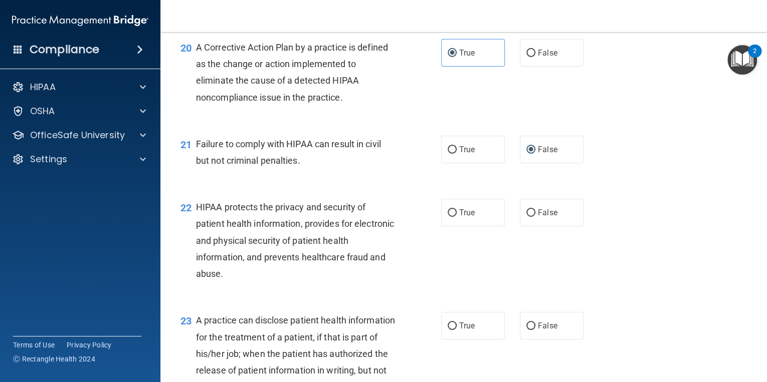
scroll to position [1683, 0]
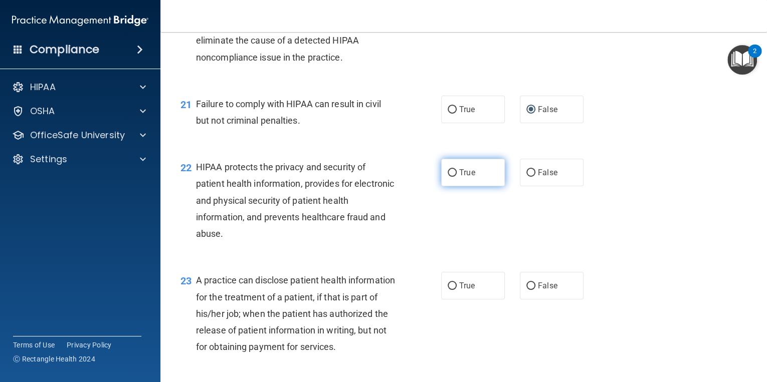
click at [466, 177] on span "True" at bounding box center [467, 173] width 16 height 10
click at [456, 177] on input "True" at bounding box center [451, 173] width 9 height 8
radio input "true"
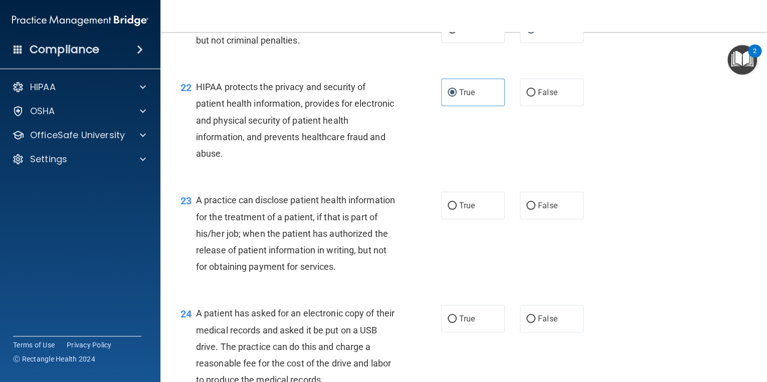
scroll to position [1804, 0]
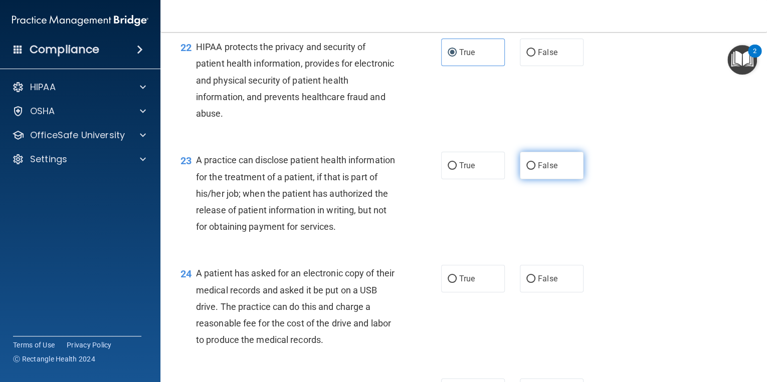
click at [528, 170] on input "False" at bounding box center [530, 166] width 9 height 8
radio input "true"
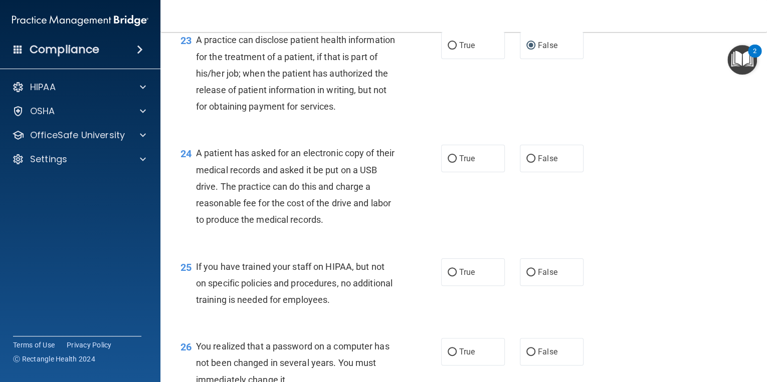
scroll to position [2004, 0]
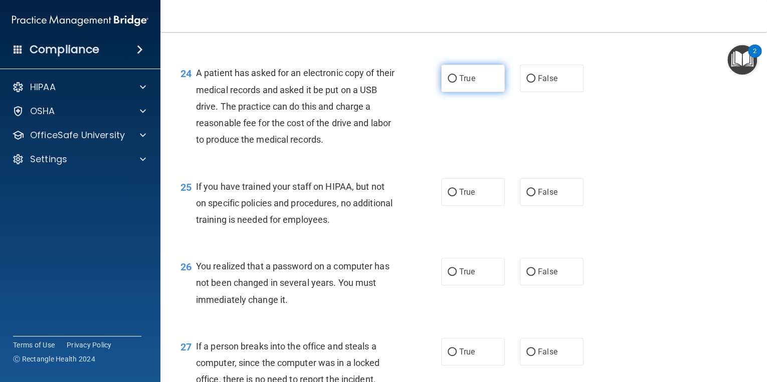
click at [473, 92] on label "True" at bounding box center [473, 79] width 64 height 28
click at [456, 83] on input "True" at bounding box center [451, 79] width 9 height 8
radio input "true"
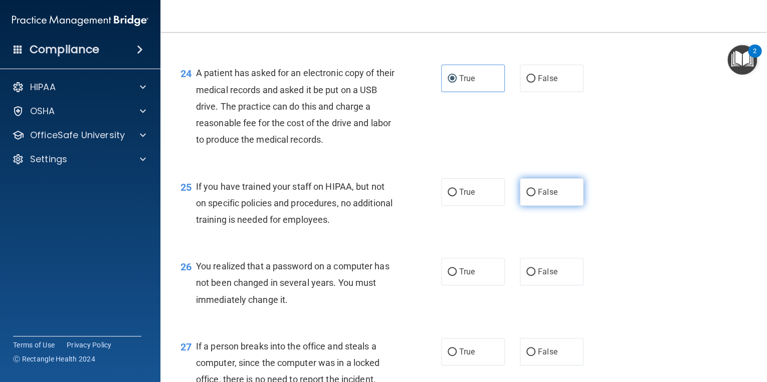
click at [533, 206] on label "False" at bounding box center [552, 192] width 64 height 28
click at [533, 196] on input "False" at bounding box center [530, 193] width 9 height 8
radio input "true"
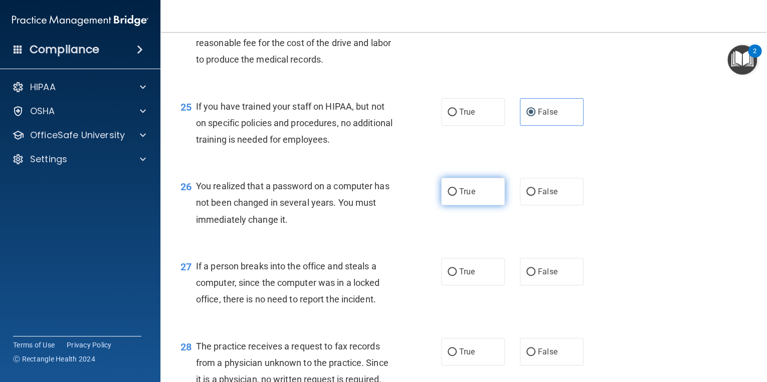
click at [466, 196] on span "True" at bounding box center [467, 192] width 16 height 10
click at [456, 196] on input "True" at bounding box center [451, 192] width 9 height 8
radio input "true"
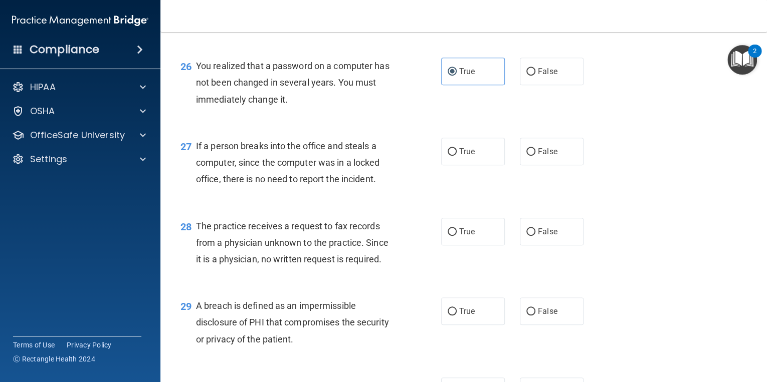
scroll to position [2245, 0]
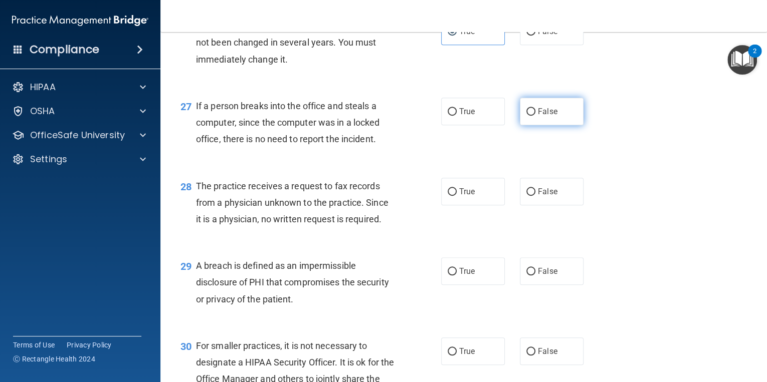
click at [546, 116] on span "False" at bounding box center [548, 112] width 20 height 10
click at [535, 116] on input "False" at bounding box center [530, 112] width 9 height 8
radio input "true"
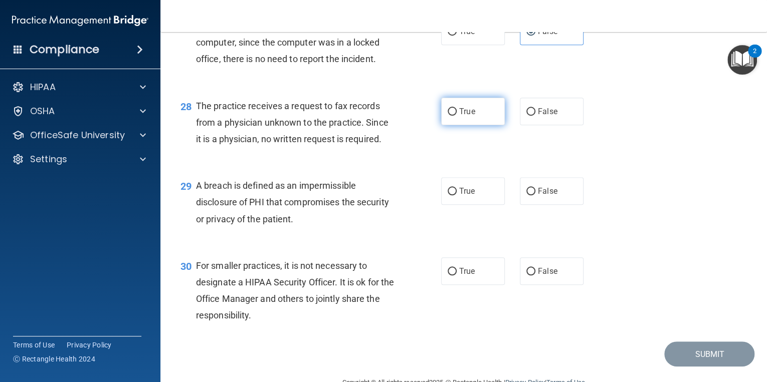
click at [449, 116] on input "True" at bounding box center [451, 112] width 9 height 8
radio input "true"
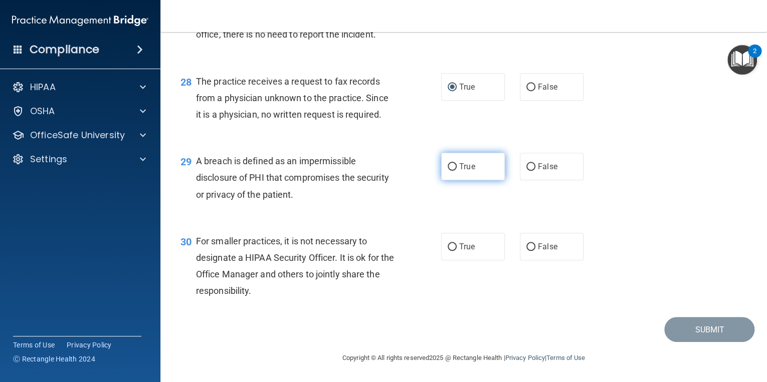
click at [471, 171] on span "True" at bounding box center [467, 167] width 16 height 10
click at [456, 171] on input "True" at bounding box center [451, 167] width 9 height 8
radio input "true"
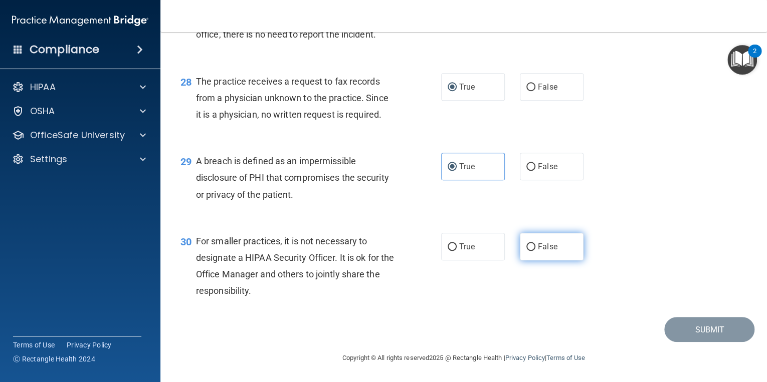
click at [533, 243] on label "False" at bounding box center [552, 247] width 64 height 28
click at [533, 244] on input "False" at bounding box center [530, 248] width 9 height 8
radio input "true"
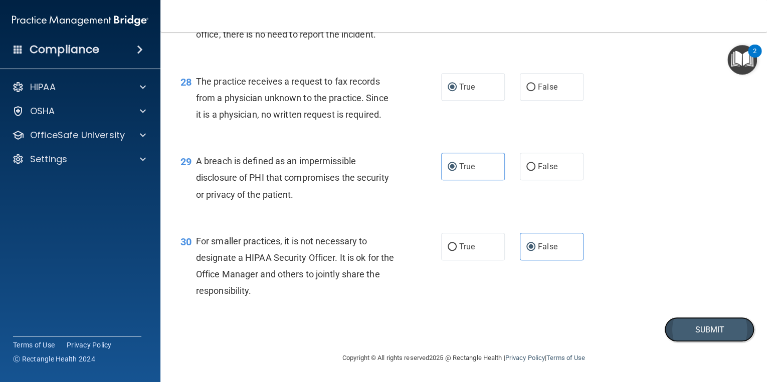
click at [699, 327] on button "Submit" at bounding box center [709, 330] width 90 height 26
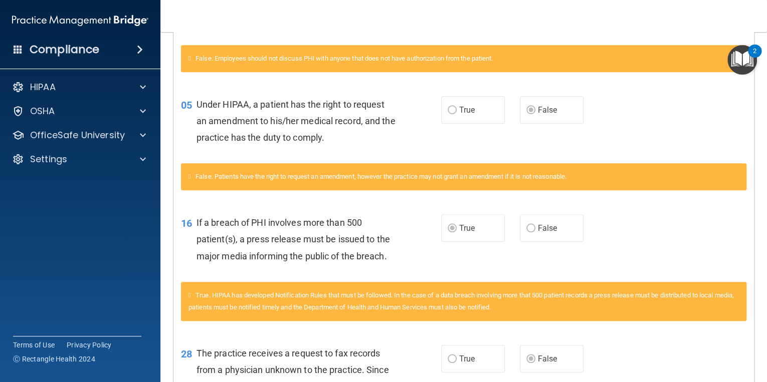
scroll to position [120, 0]
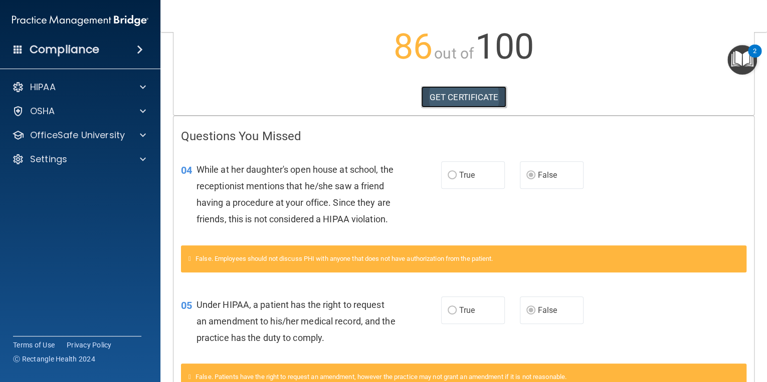
click at [454, 94] on link "GET CERTIFICATE" at bounding box center [464, 97] width 86 height 22
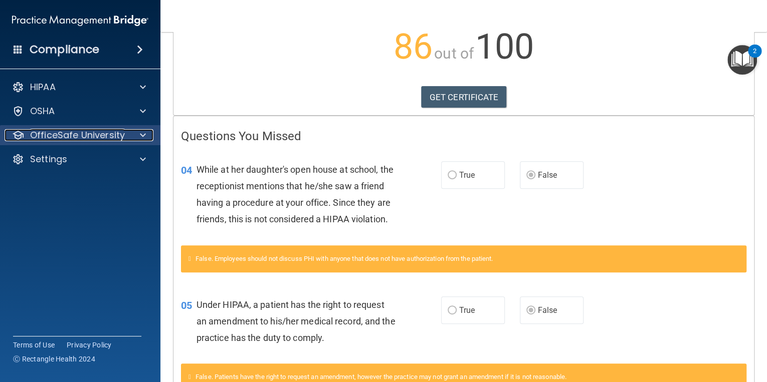
click at [137, 136] on div at bounding box center [141, 135] width 25 height 12
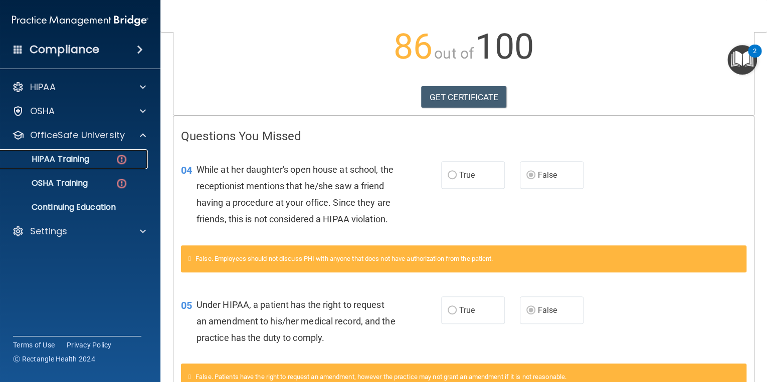
click at [114, 161] on div "HIPAA Training" at bounding box center [75, 159] width 137 height 10
